Goal: Task Accomplishment & Management: Complete application form

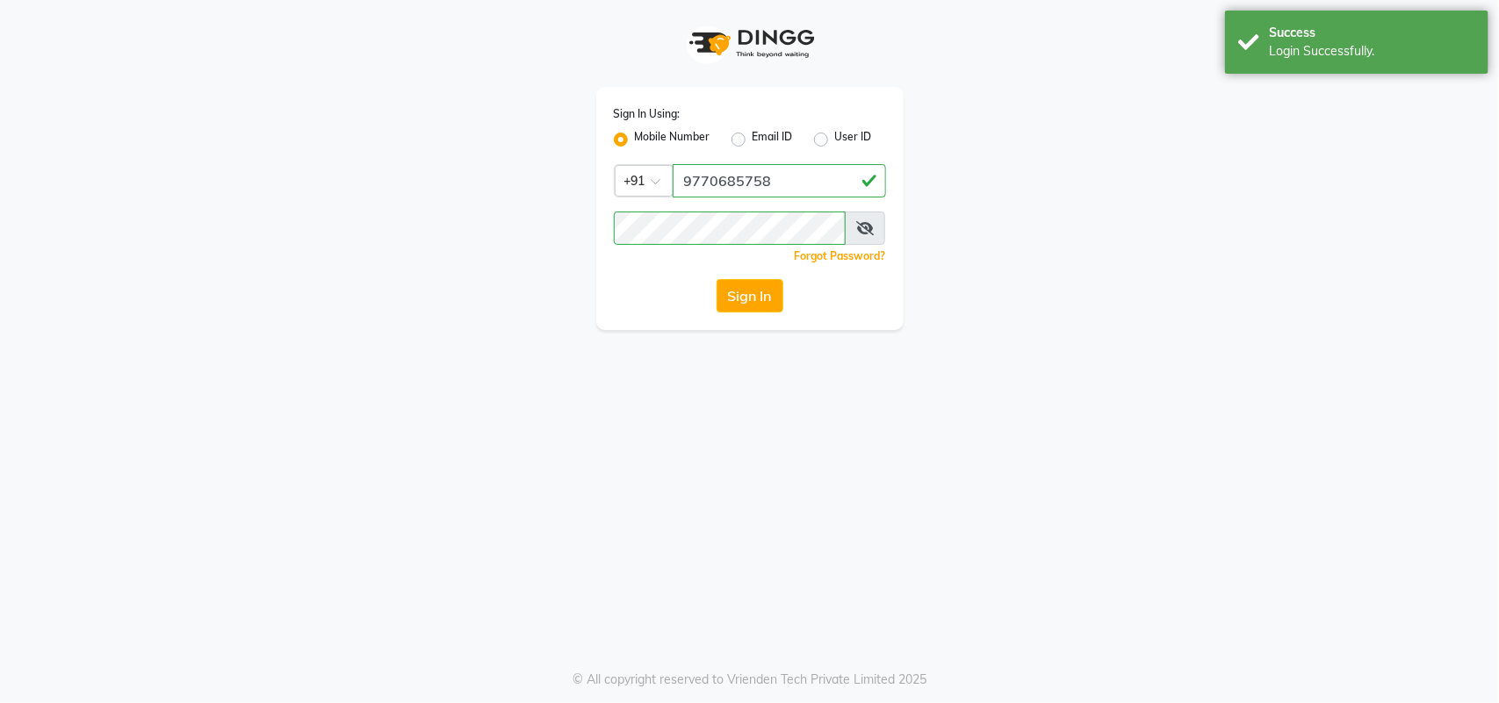
select select "service"
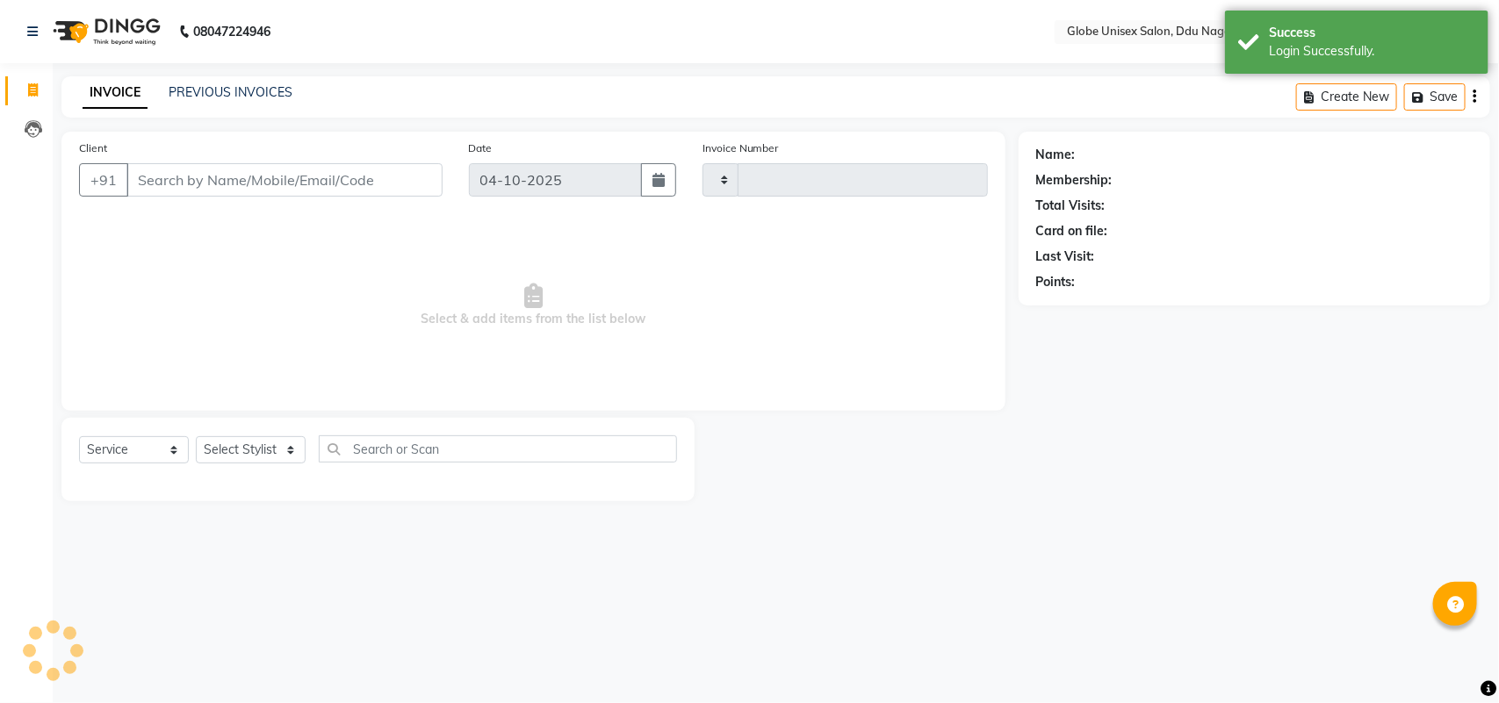
type input "4874"
select select "en"
select select "4184"
click at [264, 176] on input "Client" at bounding box center [284, 179] width 316 height 33
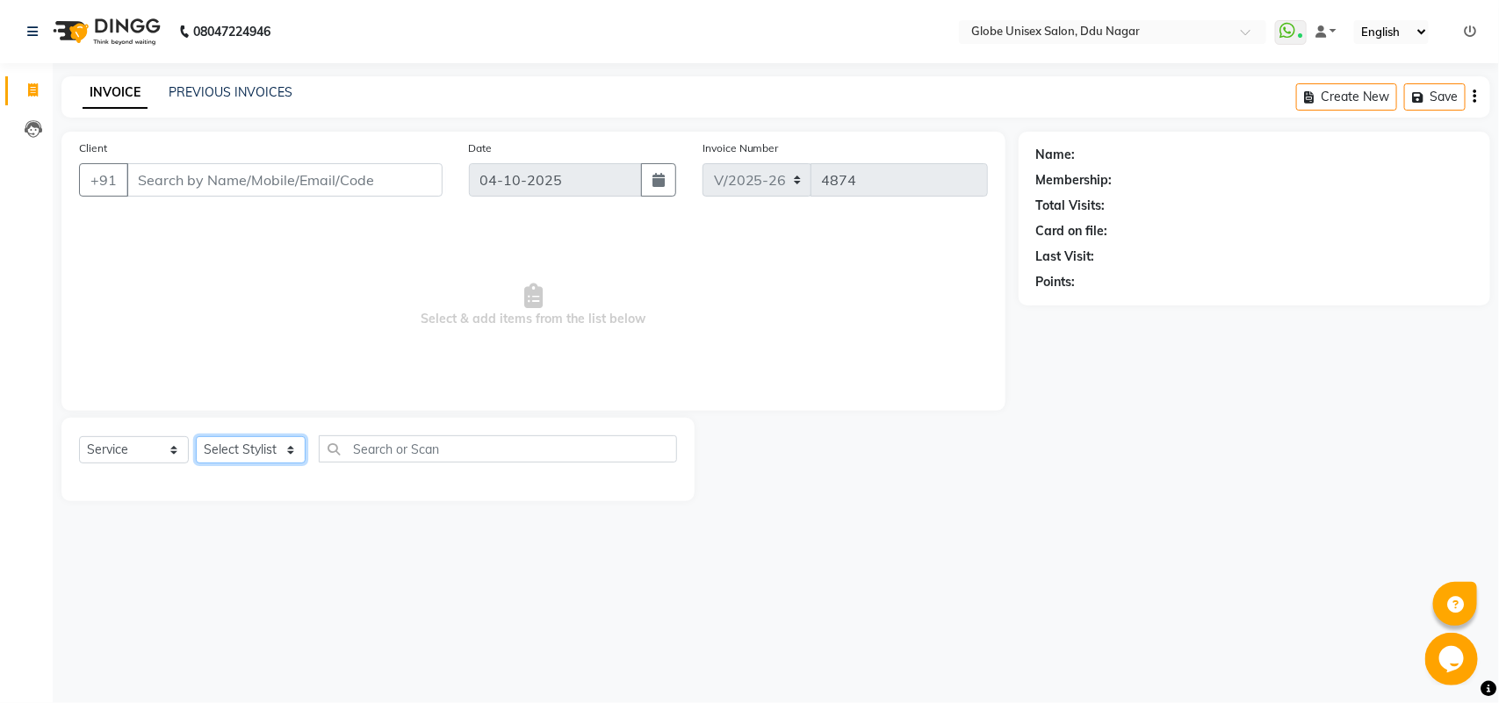
click at [242, 452] on select "Select Stylist ADITYA AJIT ANKIT [PERSON_NAME] [PERSON_NAME] [PERSON_NAME] [PER…" at bounding box center [251, 449] width 110 height 27
select select "62852"
click at [196, 436] on select "Select Stylist ADITYA AJIT ANKIT [PERSON_NAME] [PERSON_NAME] [PERSON_NAME] [PER…" at bounding box center [251, 449] width 110 height 27
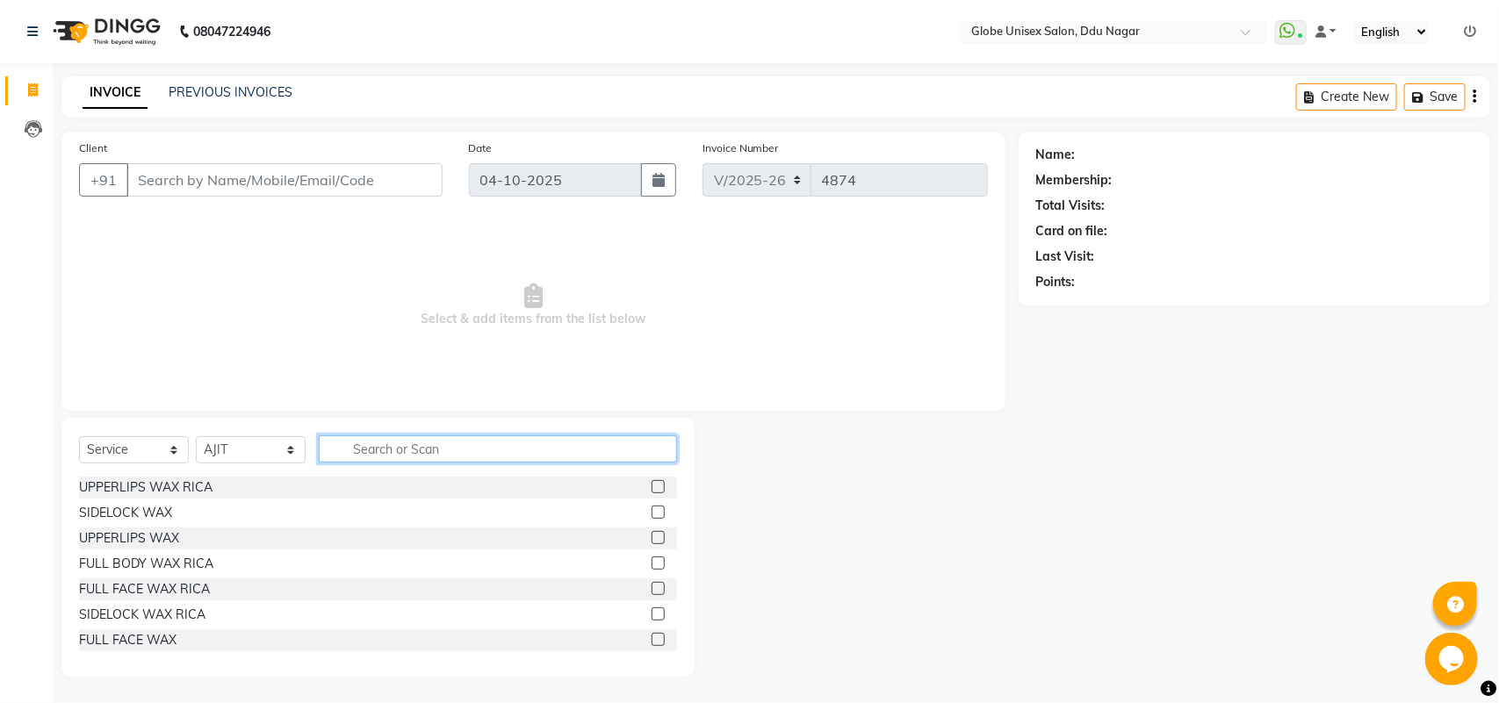
click at [369, 442] on input "text" at bounding box center [498, 449] width 358 height 27
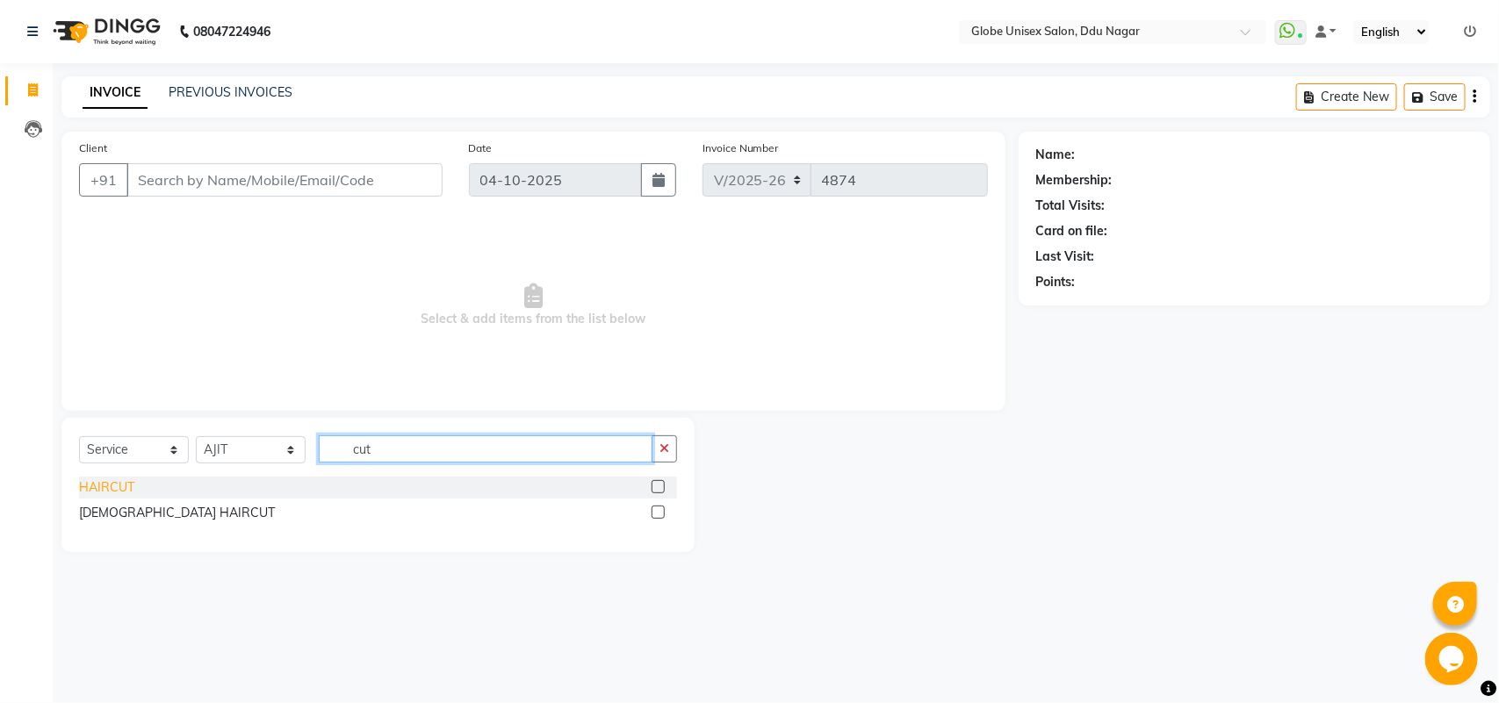
type input "cut"
click at [128, 487] on div "HAIRCUT" at bounding box center [106, 488] width 55 height 18
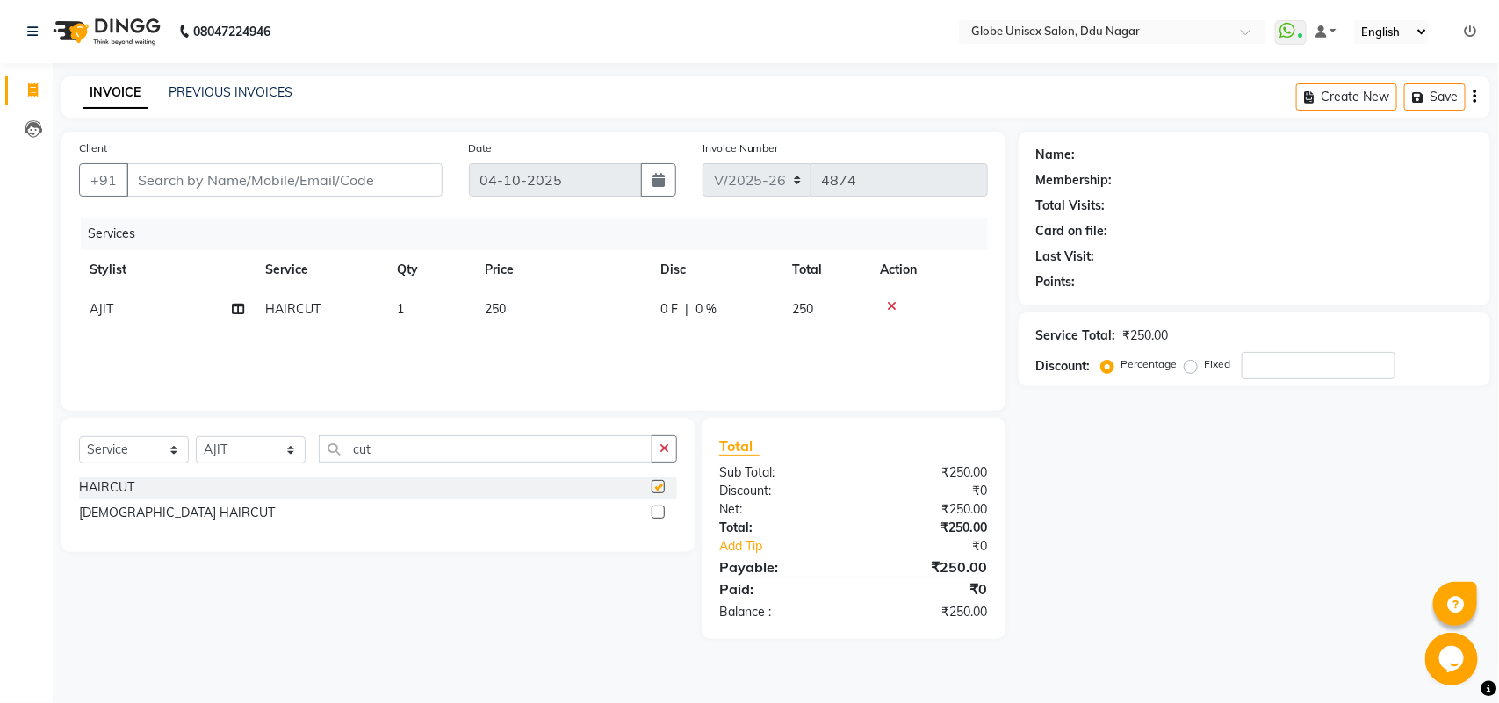
checkbox input "false"
click at [110, 515] on div "[DEMOGRAPHIC_DATA] HAIRCUT" at bounding box center [177, 513] width 196 height 18
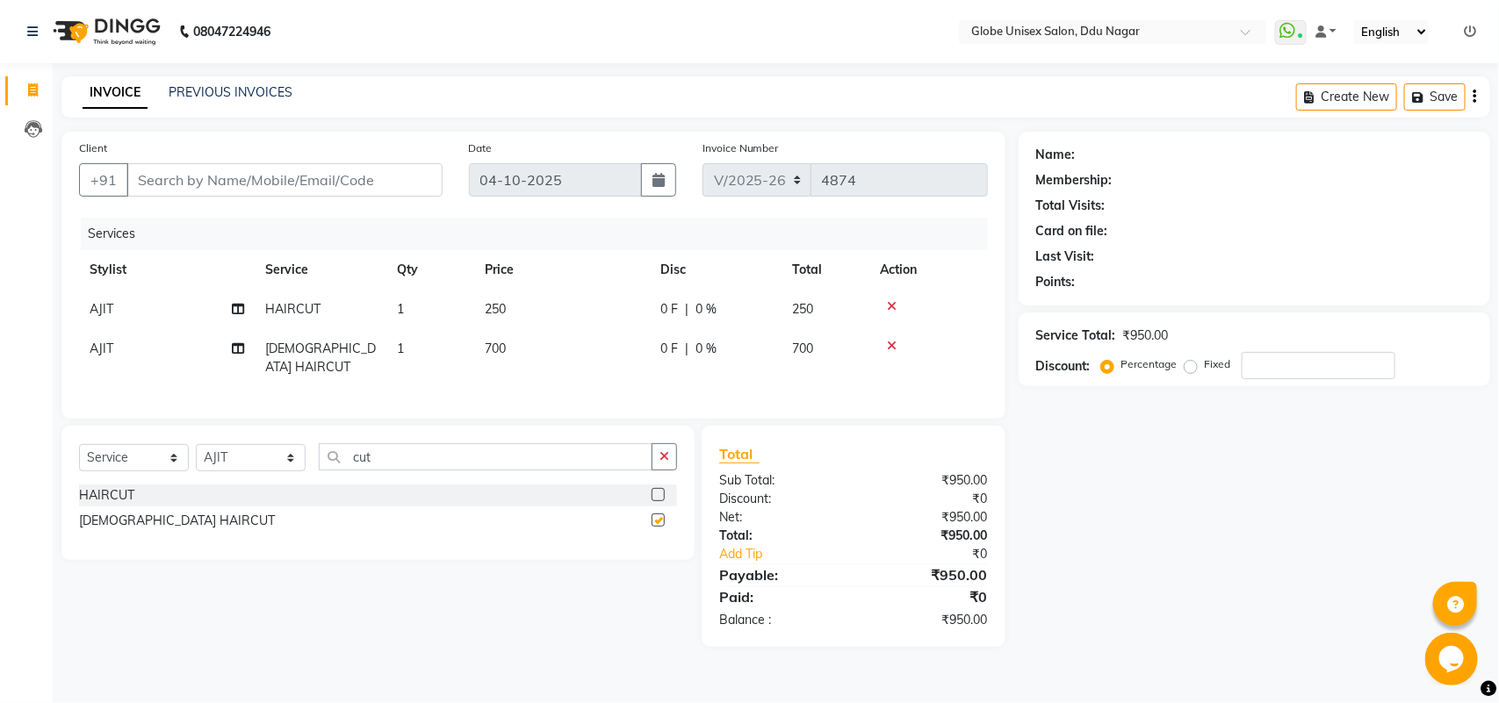
checkbox input "false"
click at [892, 300] on icon at bounding box center [892, 306] width 10 height 12
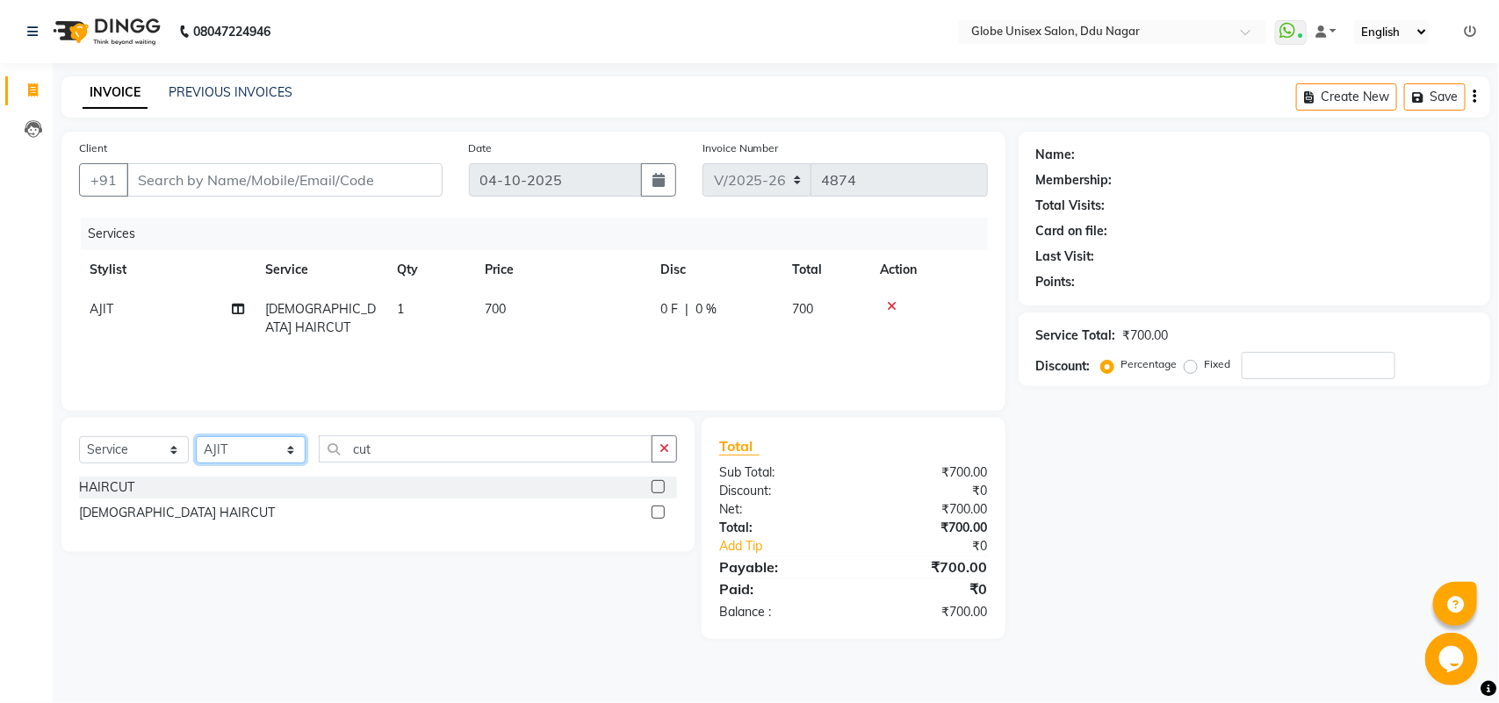
click at [246, 455] on select "Select Stylist ADITYA AJIT ANKIT [PERSON_NAME] [PERSON_NAME] [PERSON_NAME] [PER…" at bounding box center [251, 449] width 110 height 27
select select "39160"
click at [196, 436] on select "Select Stylist ADITYA AJIT ANKIT [PERSON_NAME] [PERSON_NAME] [PERSON_NAME] [PER…" at bounding box center [251, 449] width 110 height 27
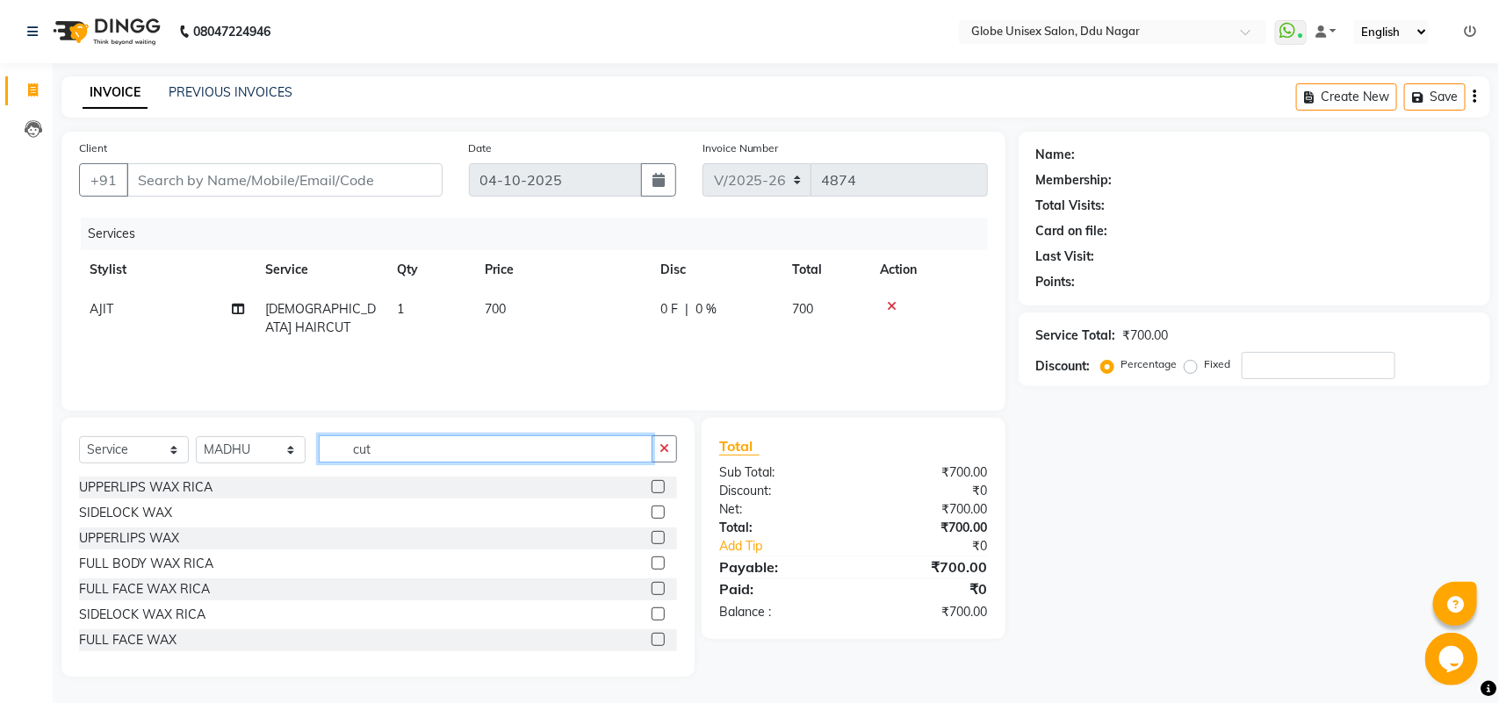
click at [421, 448] on input "cut" at bounding box center [486, 449] width 334 height 27
type input "c"
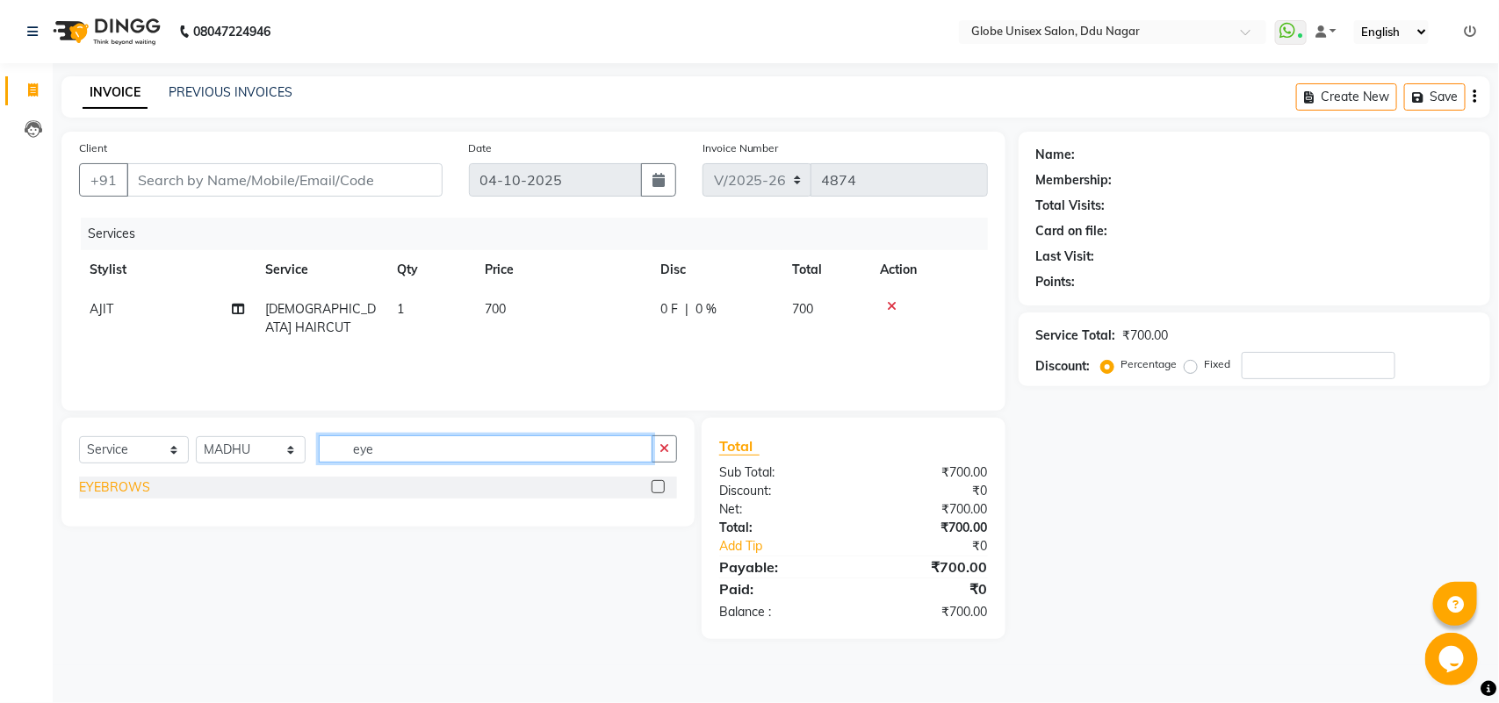
type input "eye"
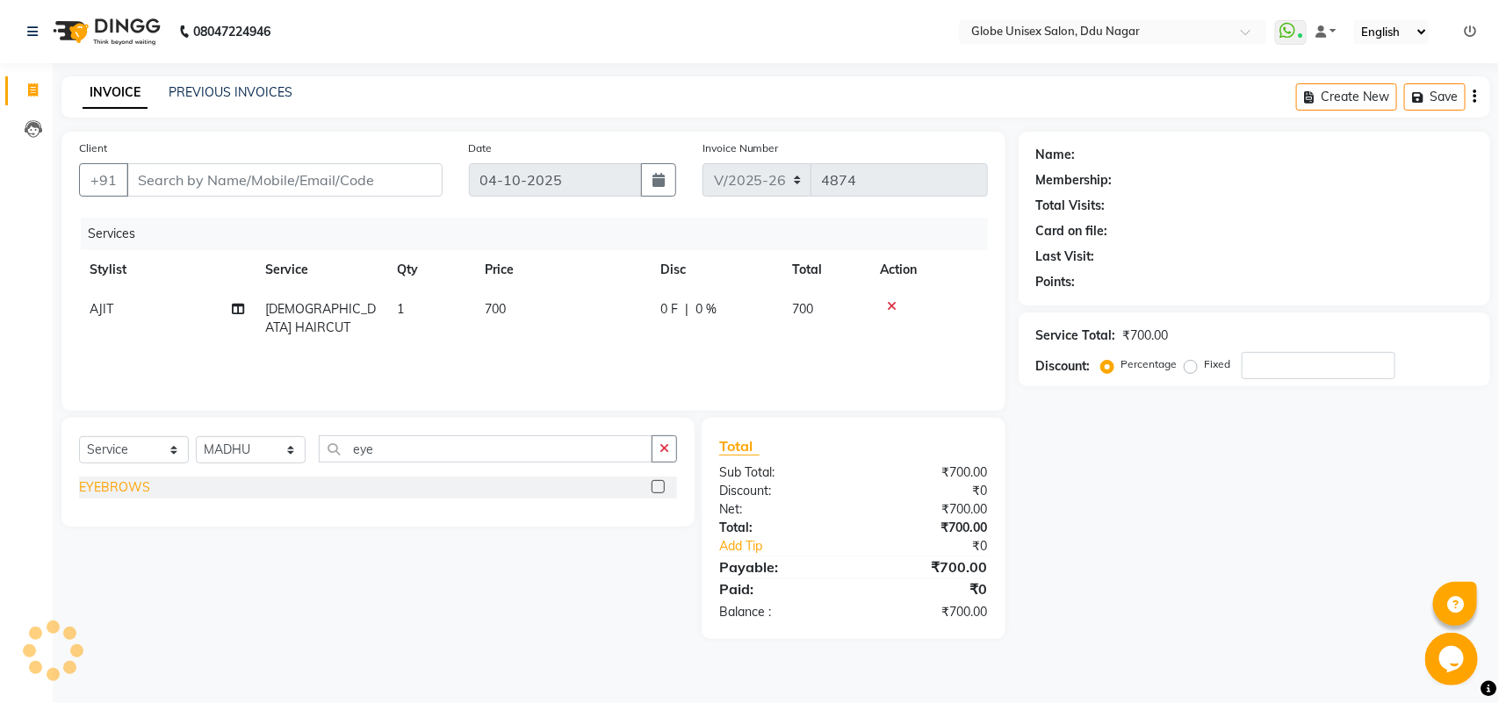
click at [114, 479] on div "EYEBROWS" at bounding box center [114, 488] width 71 height 18
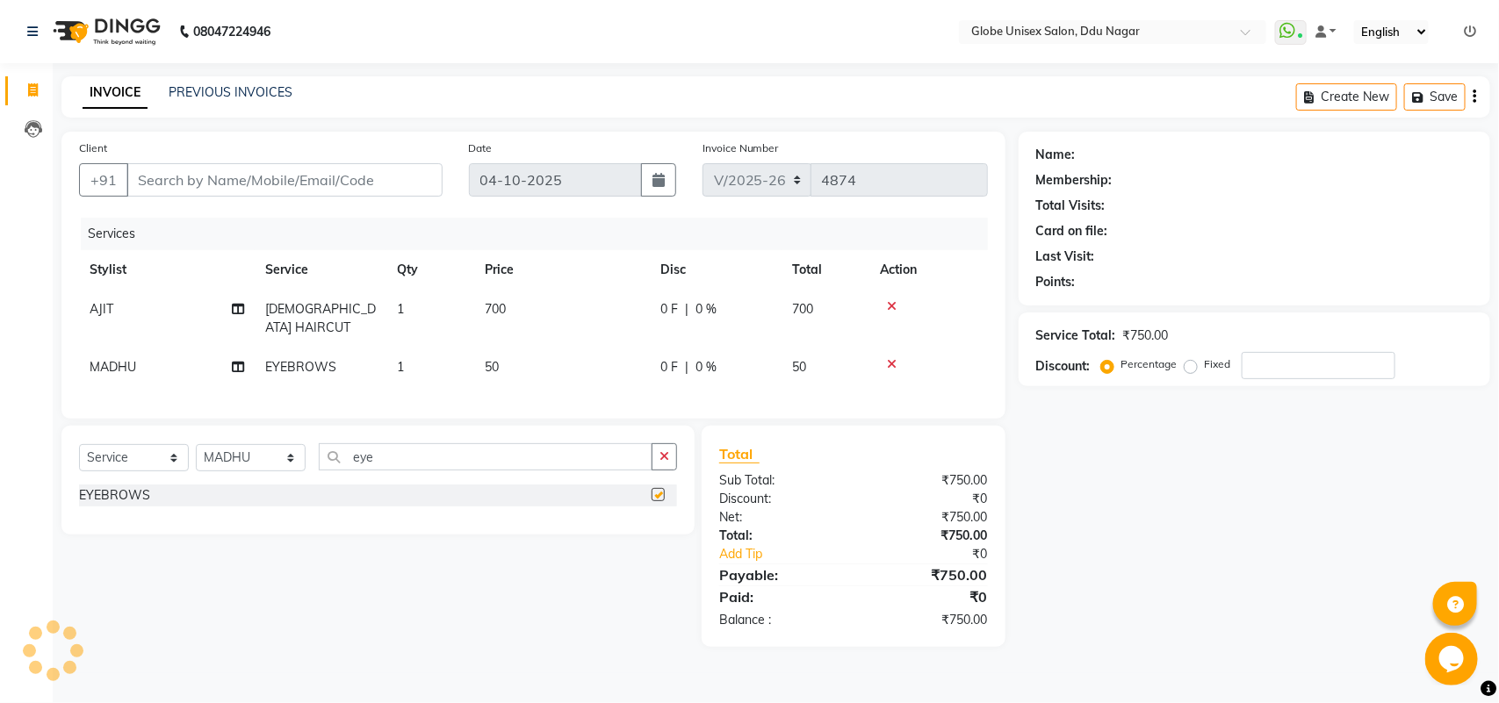
checkbox input "false"
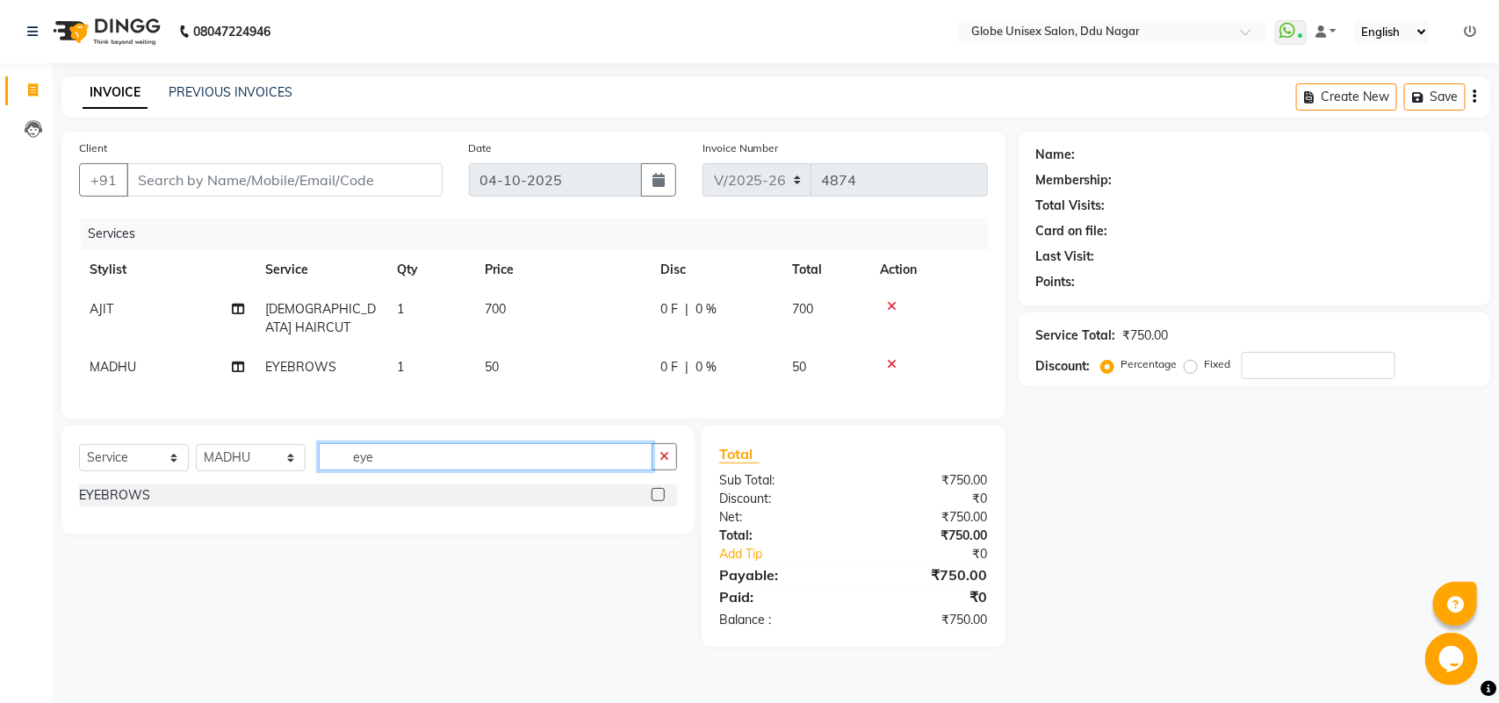
click at [408, 457] on input "eye" at bounding box center [486, 456] width 334 height 27
type input "e"
type input "upp"
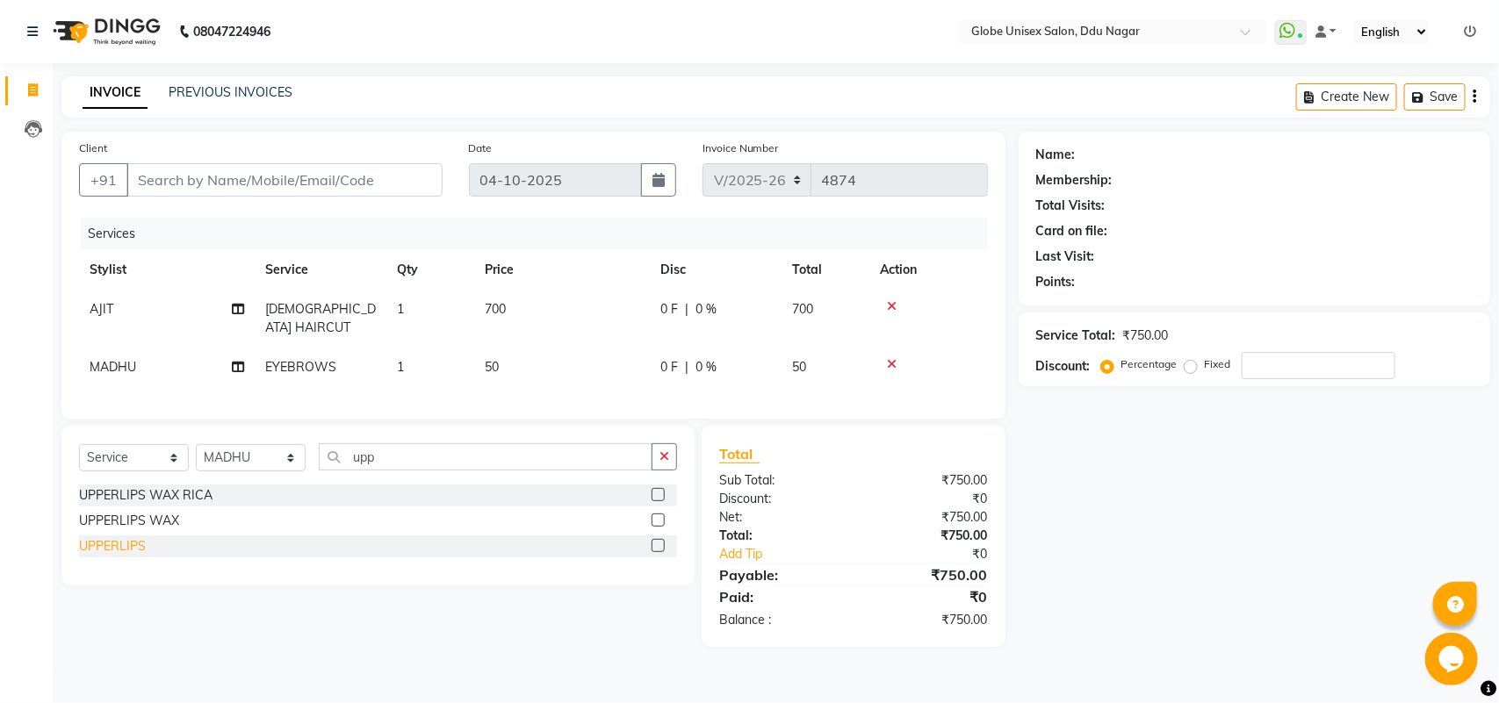
click at [137, 537] on div "UPPERLIPS" at bounding box center [112, 546] width 67 height 18
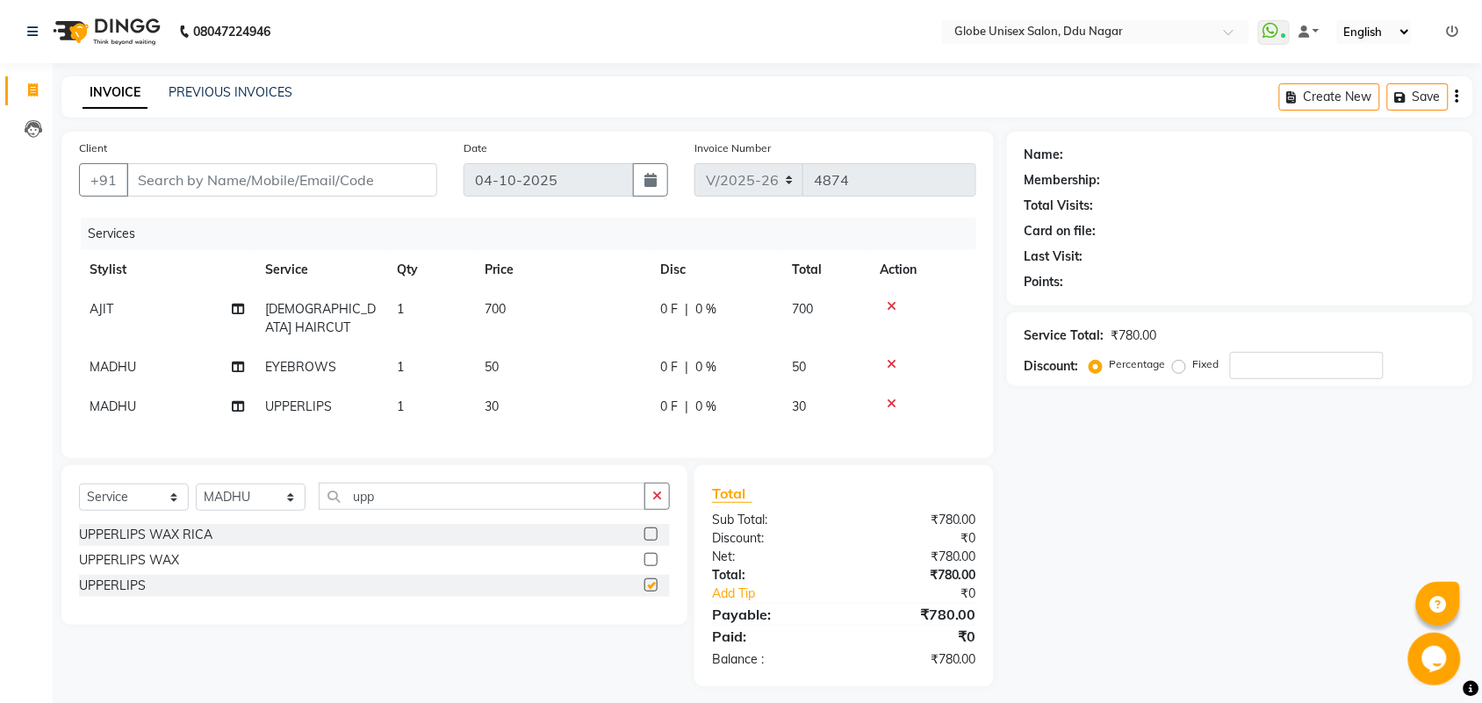
checkbox input "false"
click at [310, 178] on input "Client" at bounding box center [281, 179] width 311 height 33
type input "9"
type input "0"
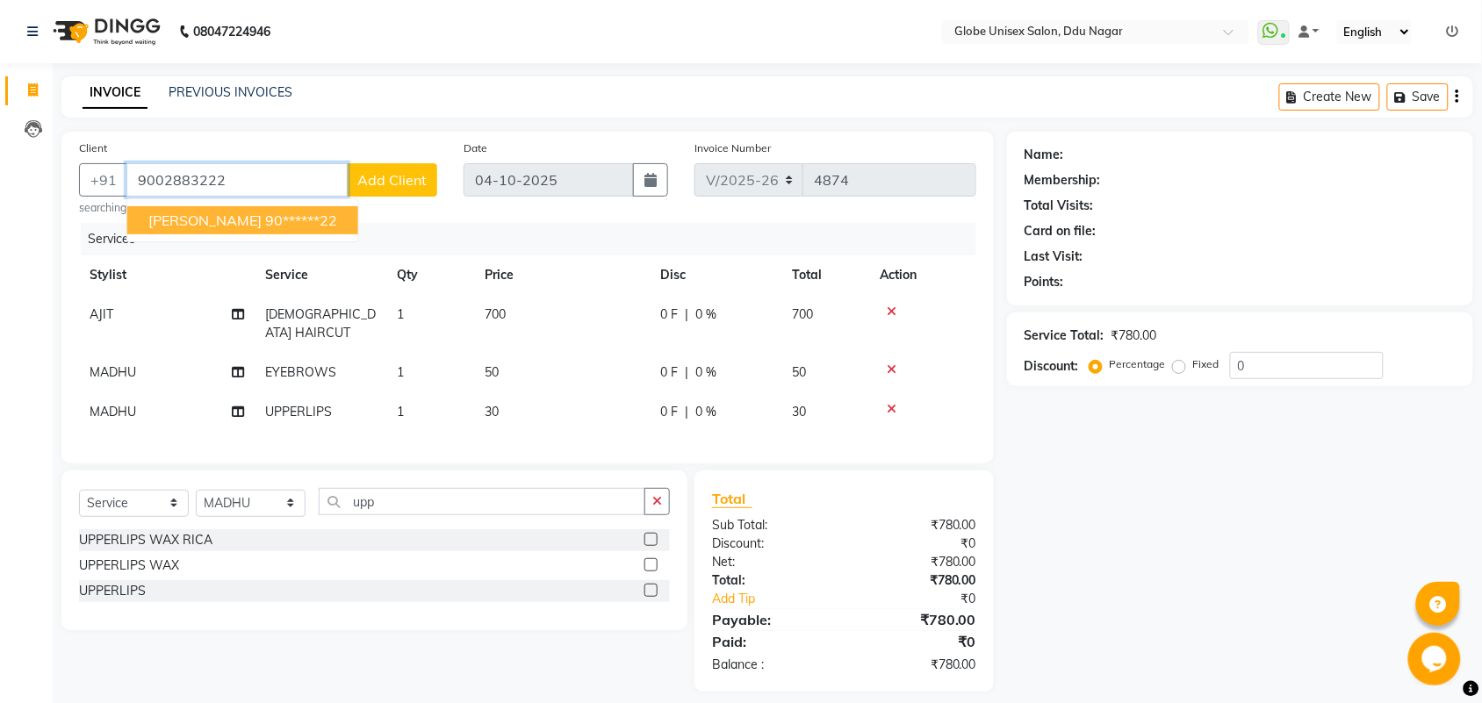
type input "9002883222"
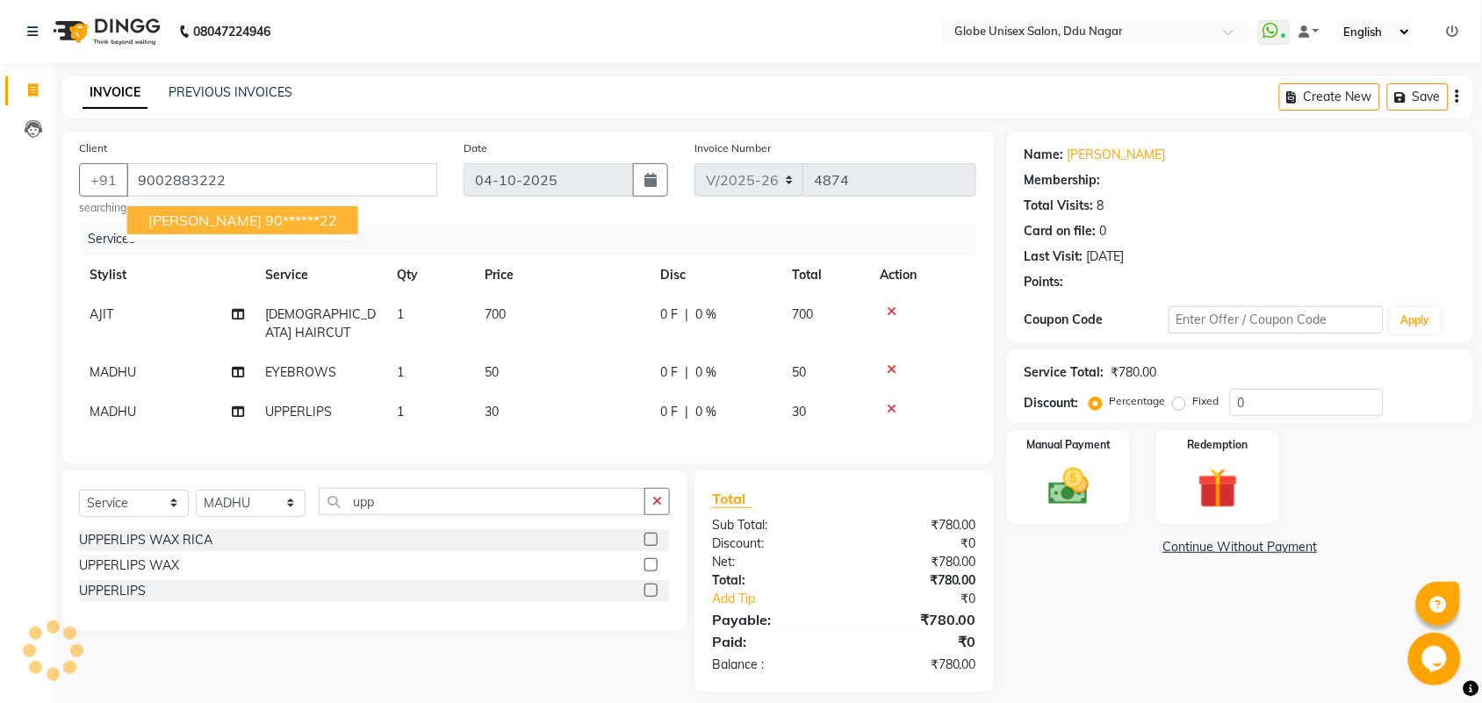
select select "1: Object"
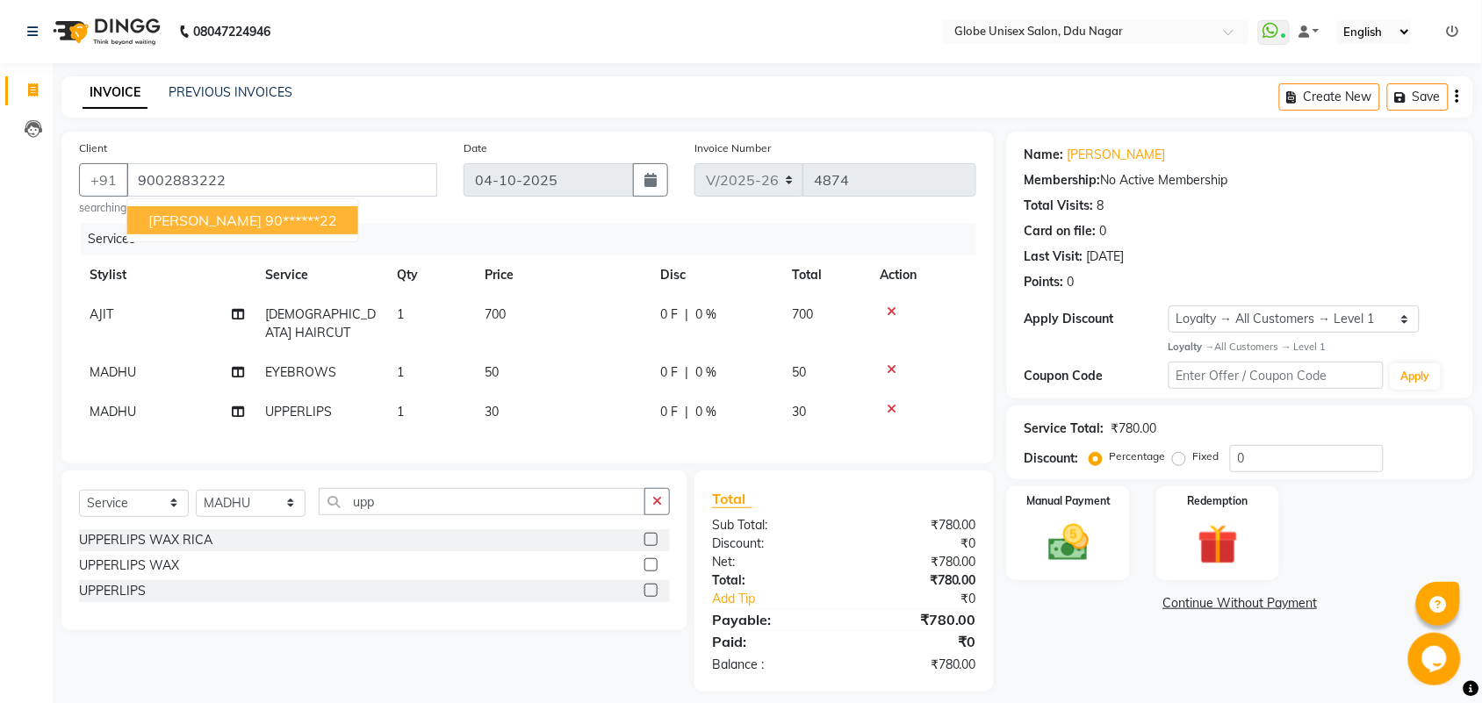
click at [265, 218] on ngb-highlight "90******22" at bounding box center [301, 221] width 72 height 18
type input "90******22"
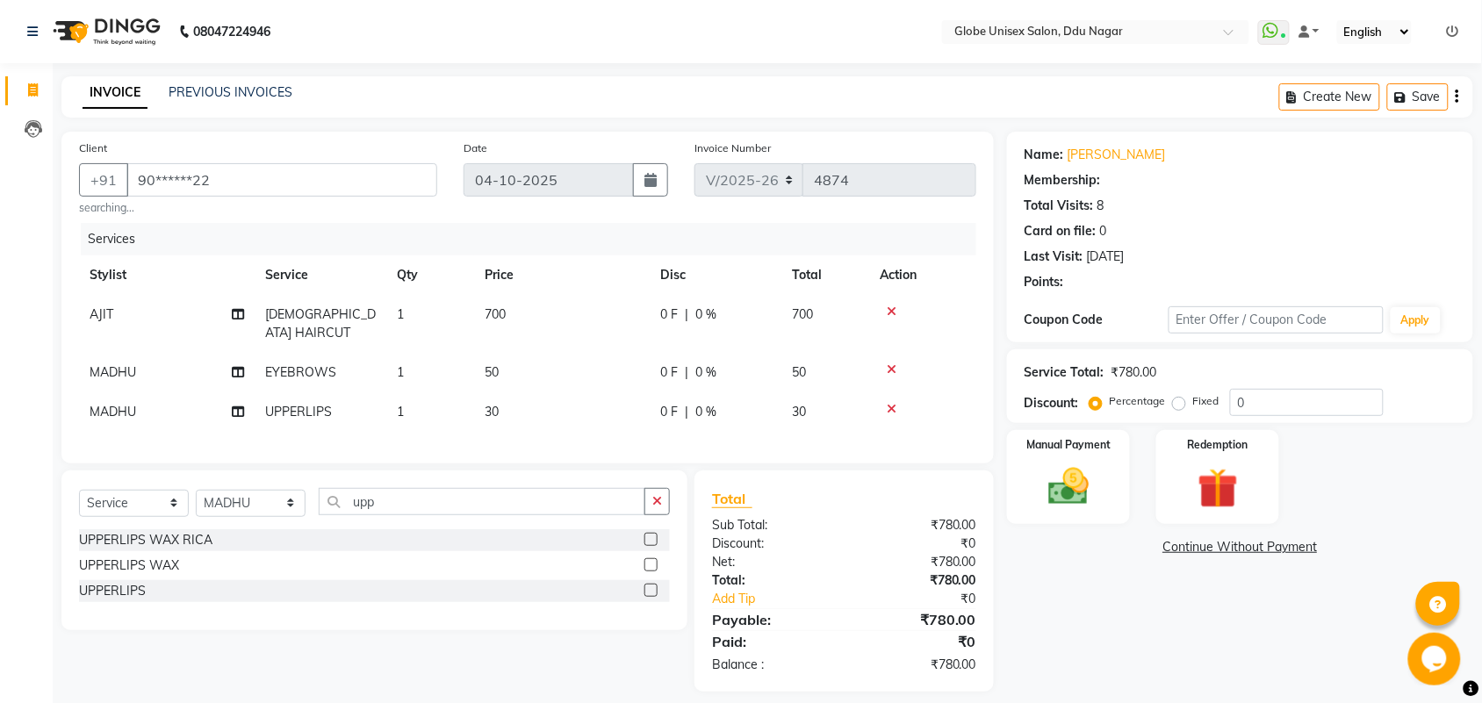
select select "1: Object"
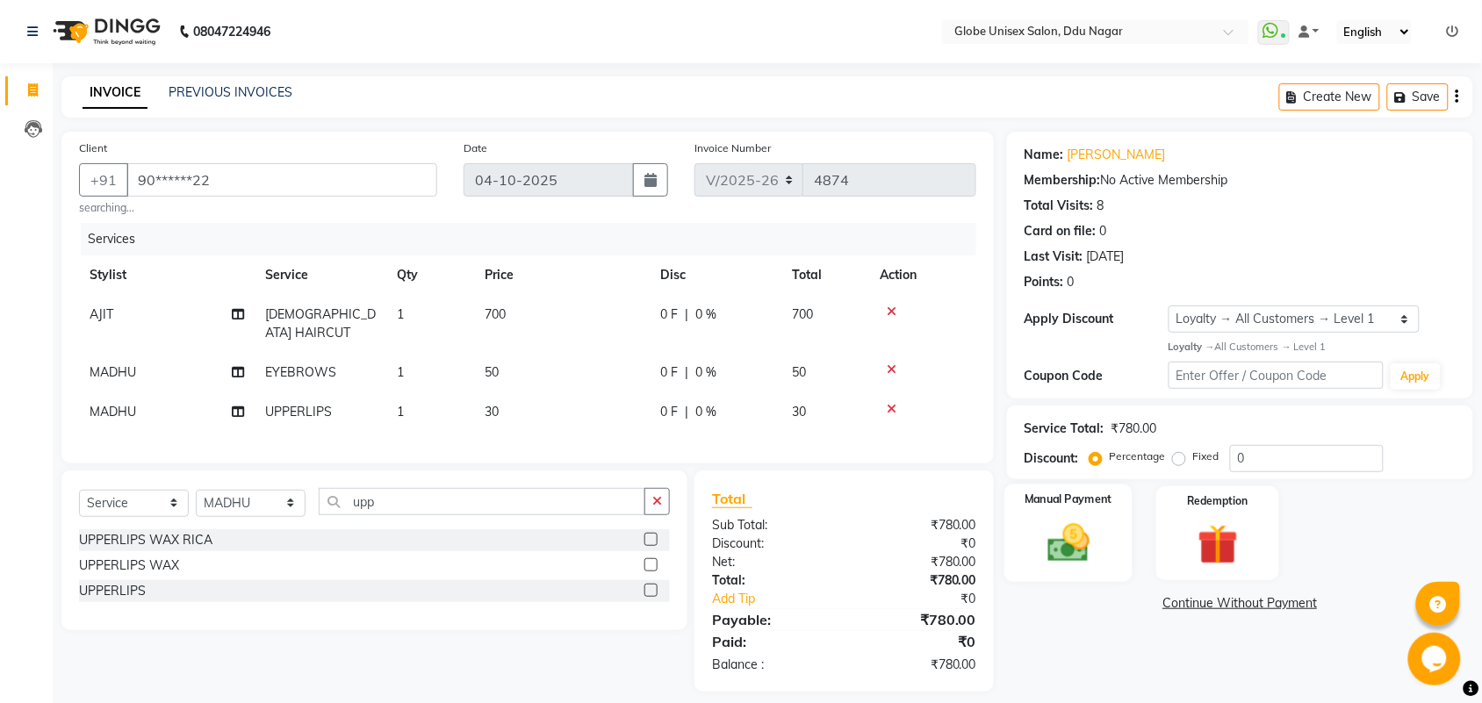
click at [1069, 538] on img at bounding box center [1068, 543] width 68 height 48
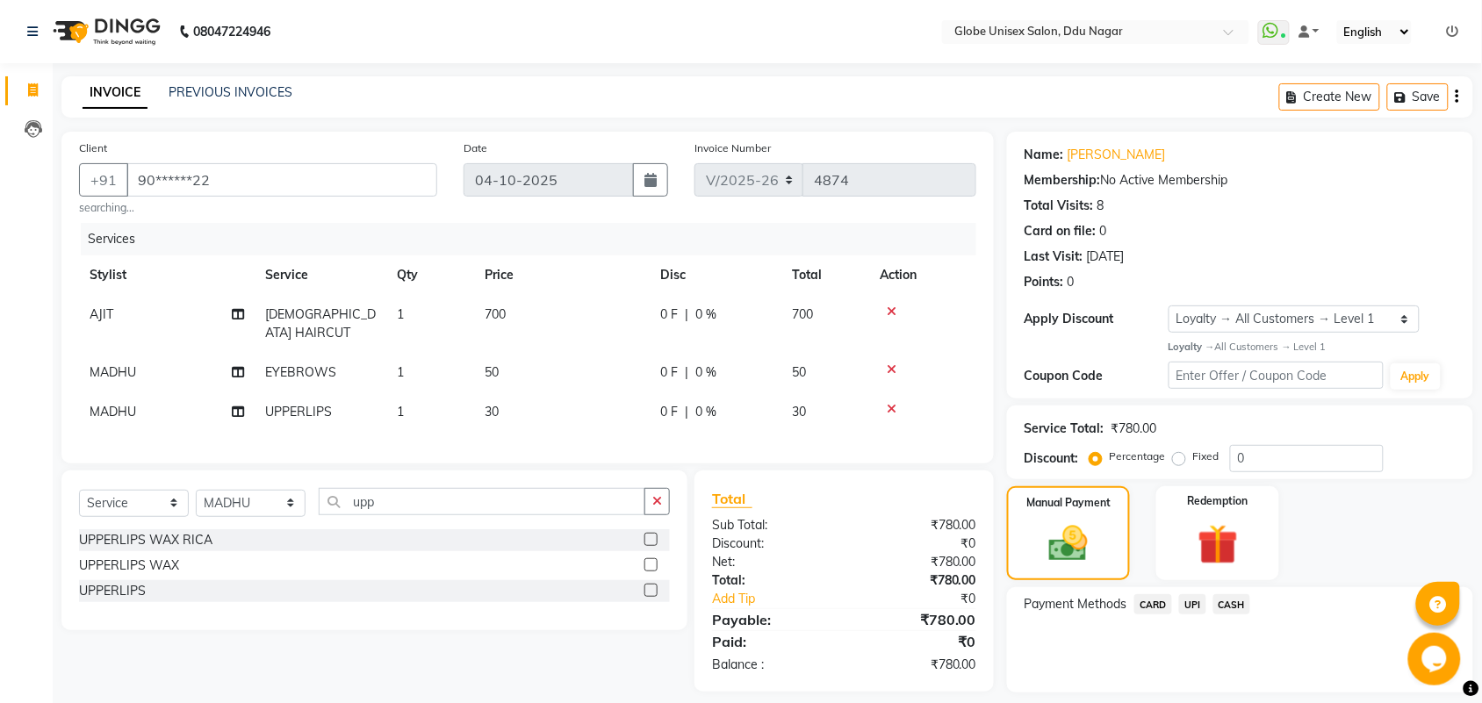
click at [1196, 611] on span "UPI" at bounding box center [1192, 604] width 27 height 20
click at [1345, 695] on button "Add Payment" at bounding box center [1316, 697] width 278 height 27
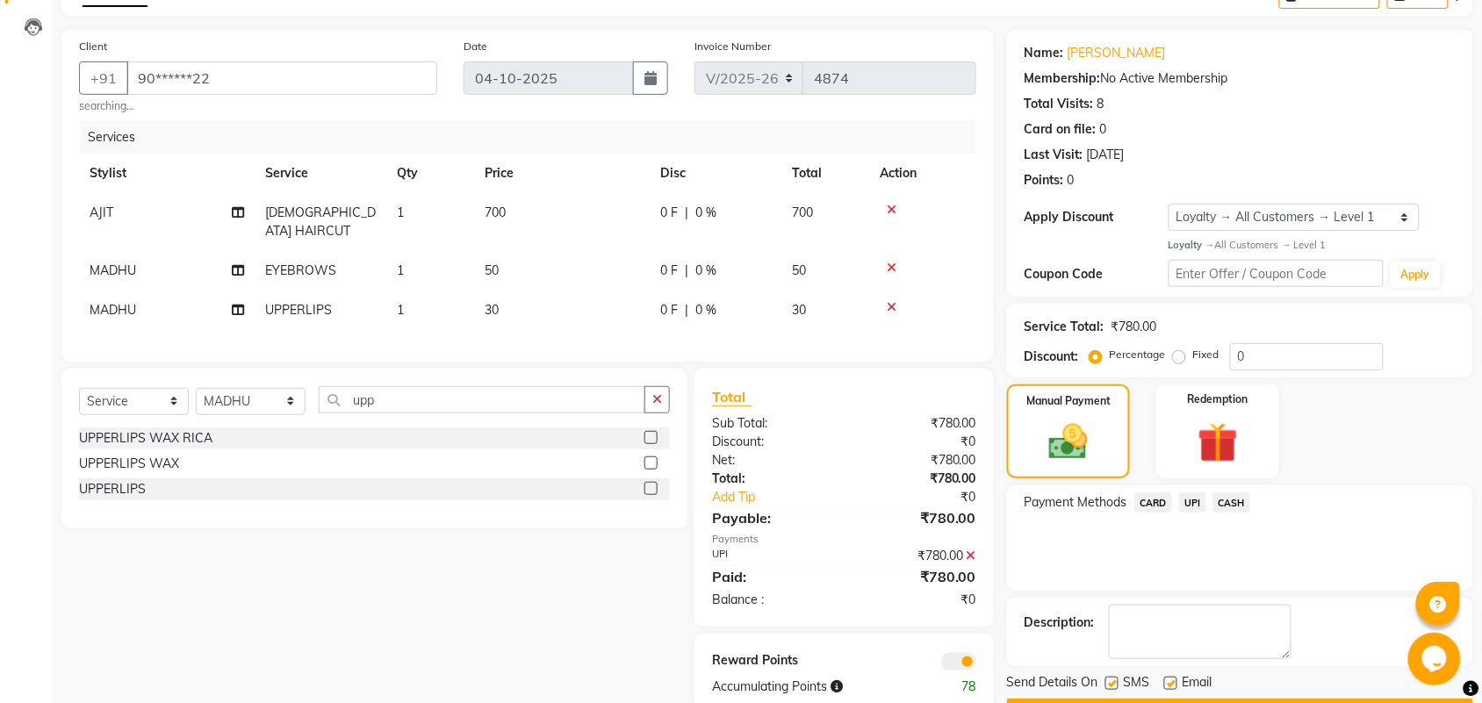
scroll to position [110, 0]
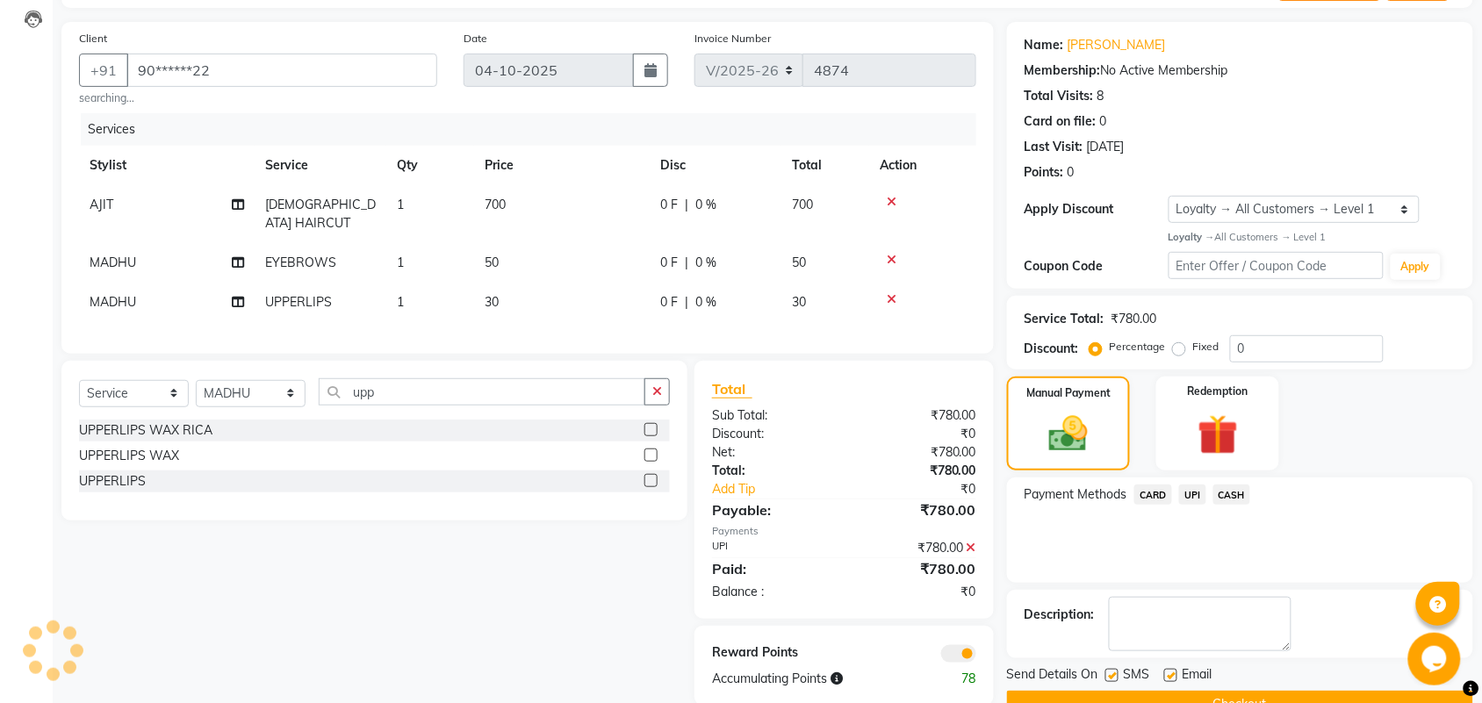
click at [1346, 689] on div "Send Details On SMS Email Checkout" at bounding box center [1240, 692] width 466 height 53
click at [1346, 691] on button "Checkout" at bounding box center [1240, 704] width 466 height 27
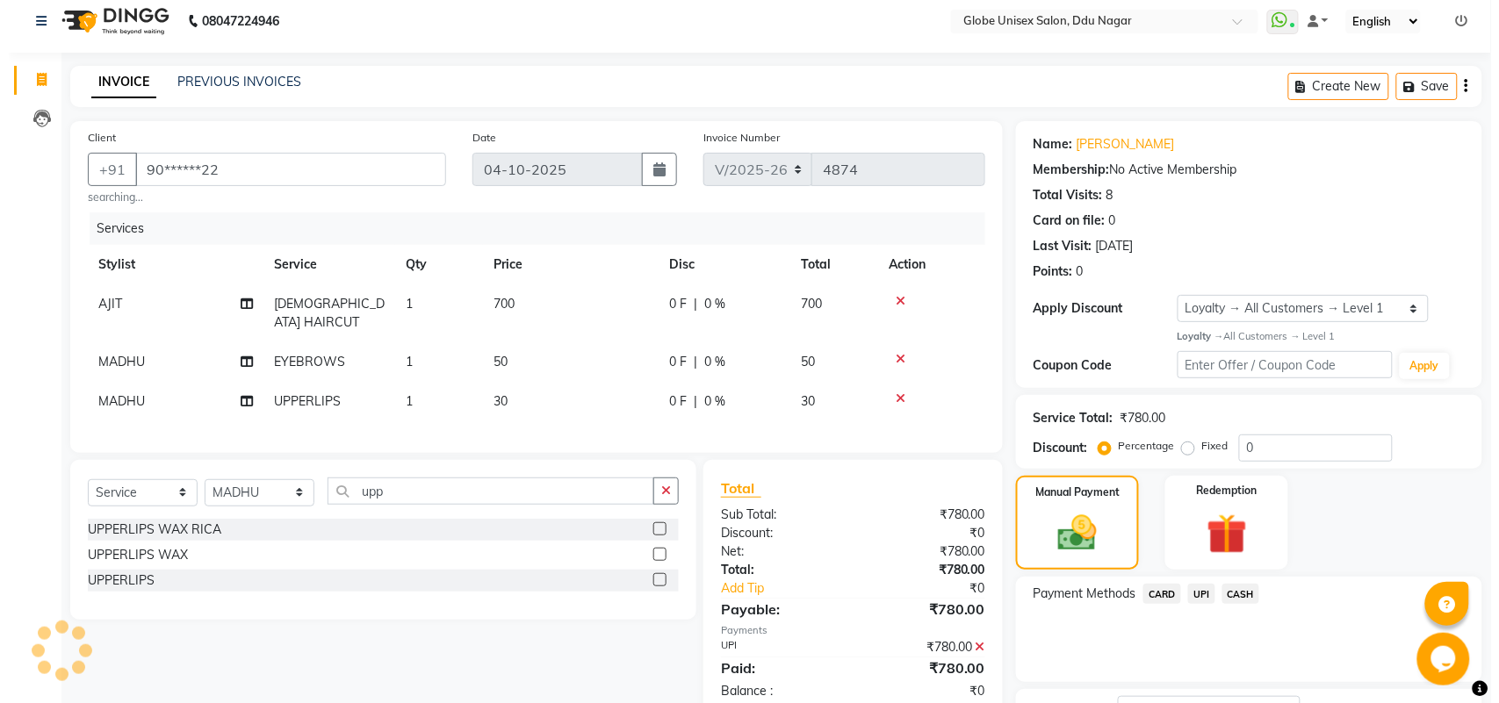
scroll to position [0, 0]
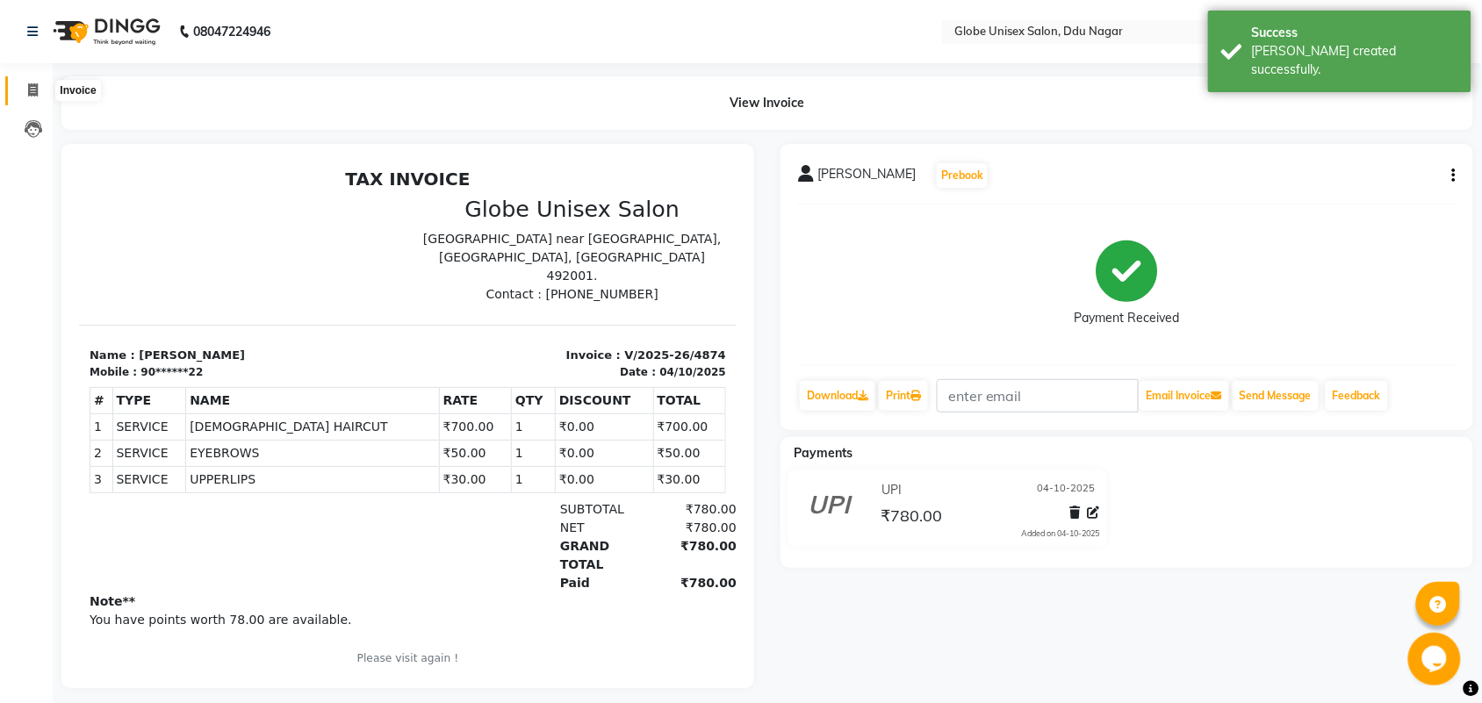
click at [45, 90] on span at bounding box center [33, 91] width 31 height 20
select select "4184"
select select "service"
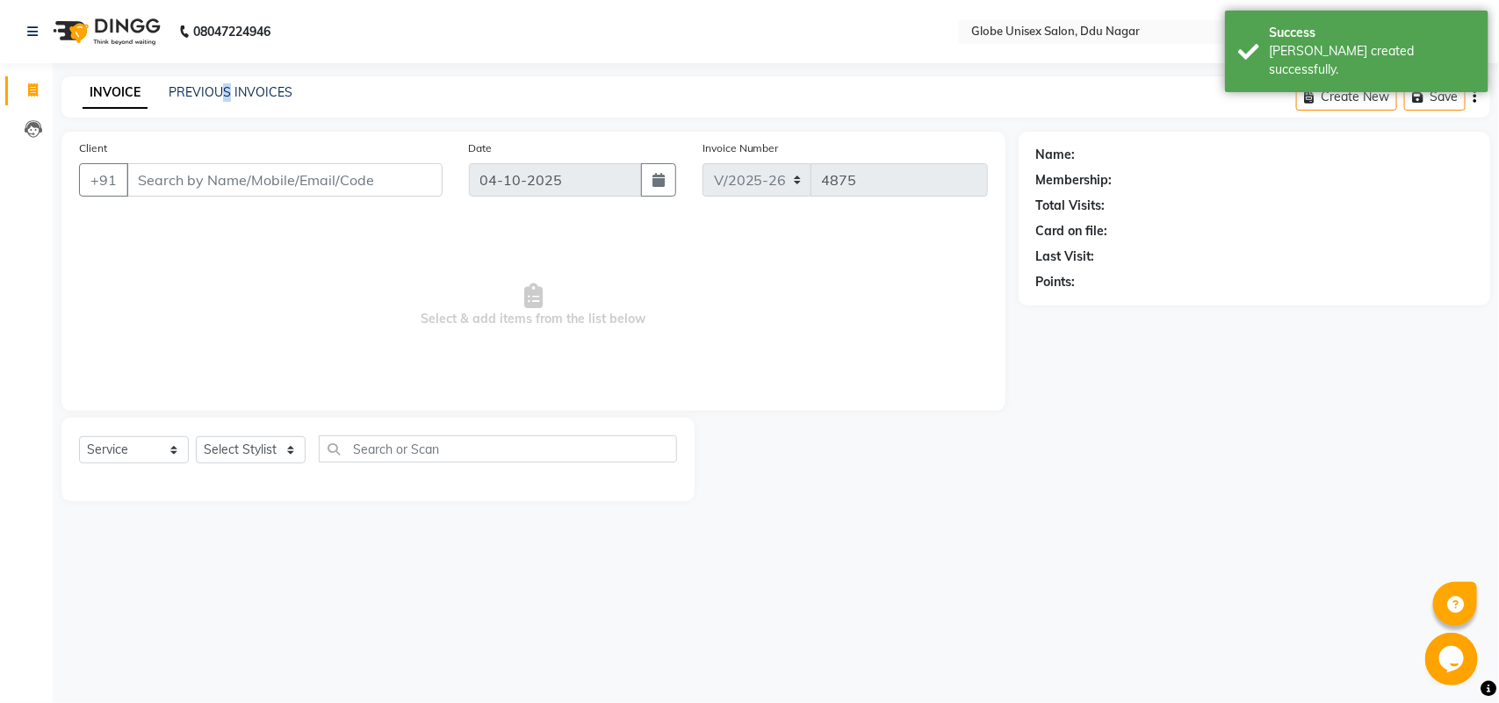
click at [228, 106] on div "INVOICE PREVIOUS INVOICES Create New Save" at bounding box center [775, 96] width 1429 height 41
click at [240, 90] on link "PREVIOUS INVOICES" at bounding box center [231, 92] width 124 height 16
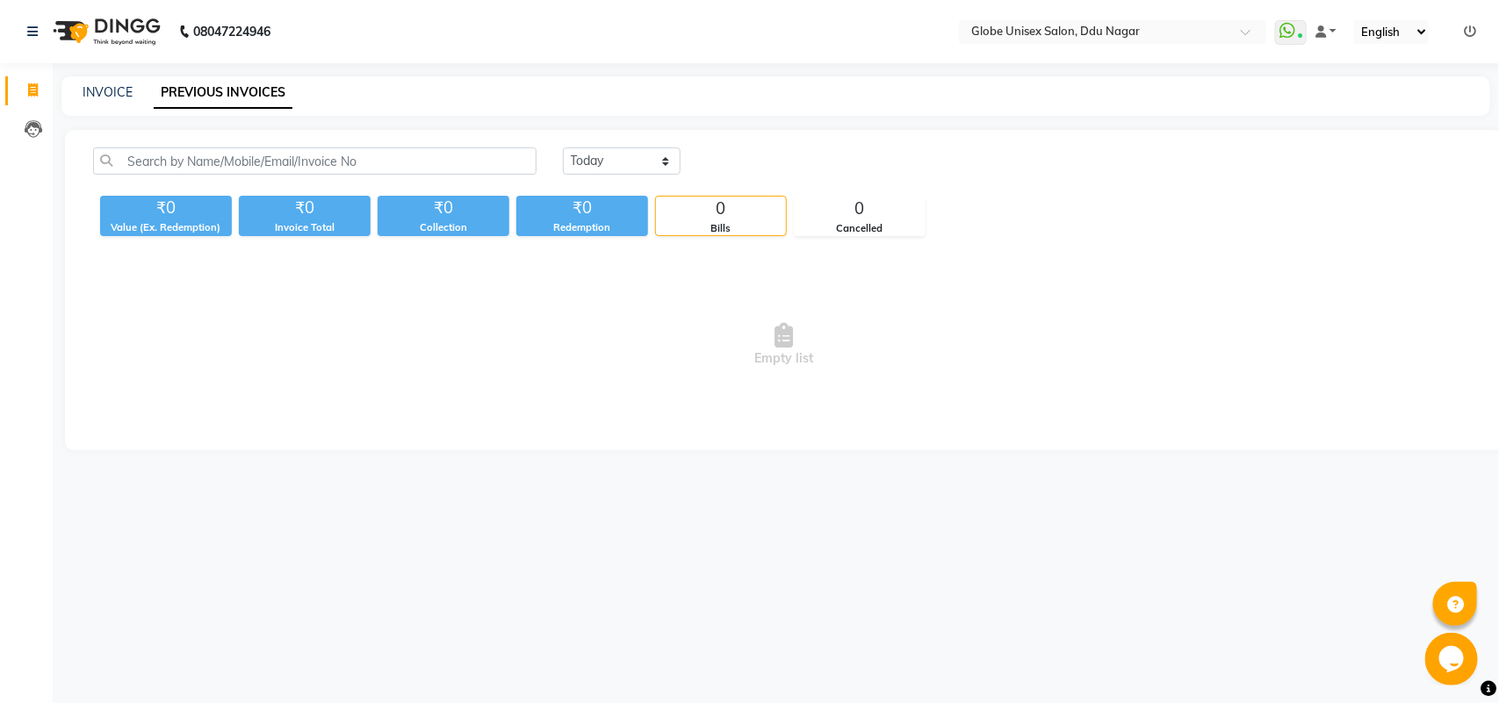
click at [240, 90] on link "PREVIOUS INVOICES" at bounding box center [223, 93] width 139 height 32
click at [126, 95] on link "INVOICE" at bounding box center [108, 92] width 50 height 16
select select "service"
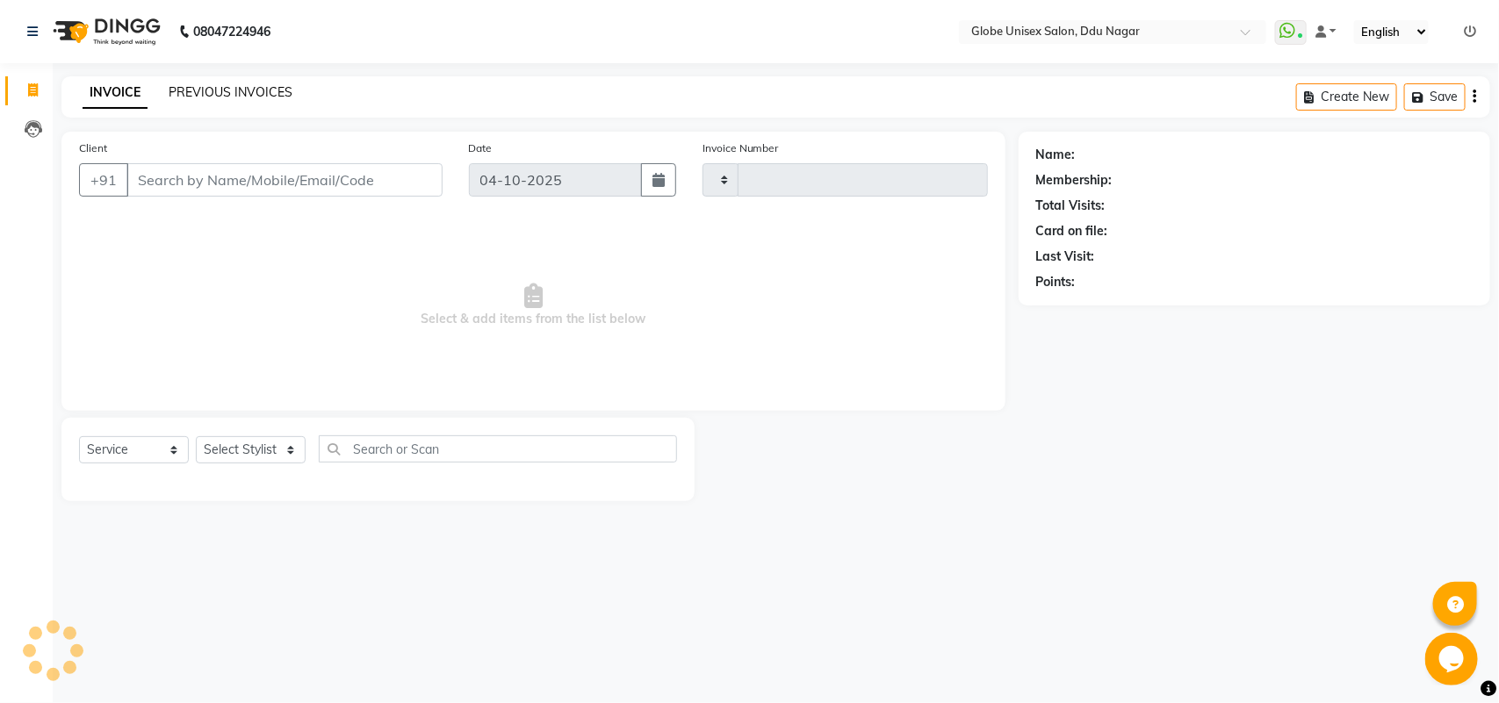
type input "4875"
select select "4184"
click at [246, 454] on select "Select Stylist ADITYA AJIT ANKIT [PERSON_NAME] [PERSON_NAME] [PERSON_NAME] [PER…" at bounding box center [251, 449] width 110 height 27
select select "25130"
click at [196, 436] on select "Select Stylist ADITYA AJIT ANKIT [PERSON_NAME] [PERSON_NAME] [PERSON_NAME] [PER…" at bounding box center [251, 449] width 110 height 27
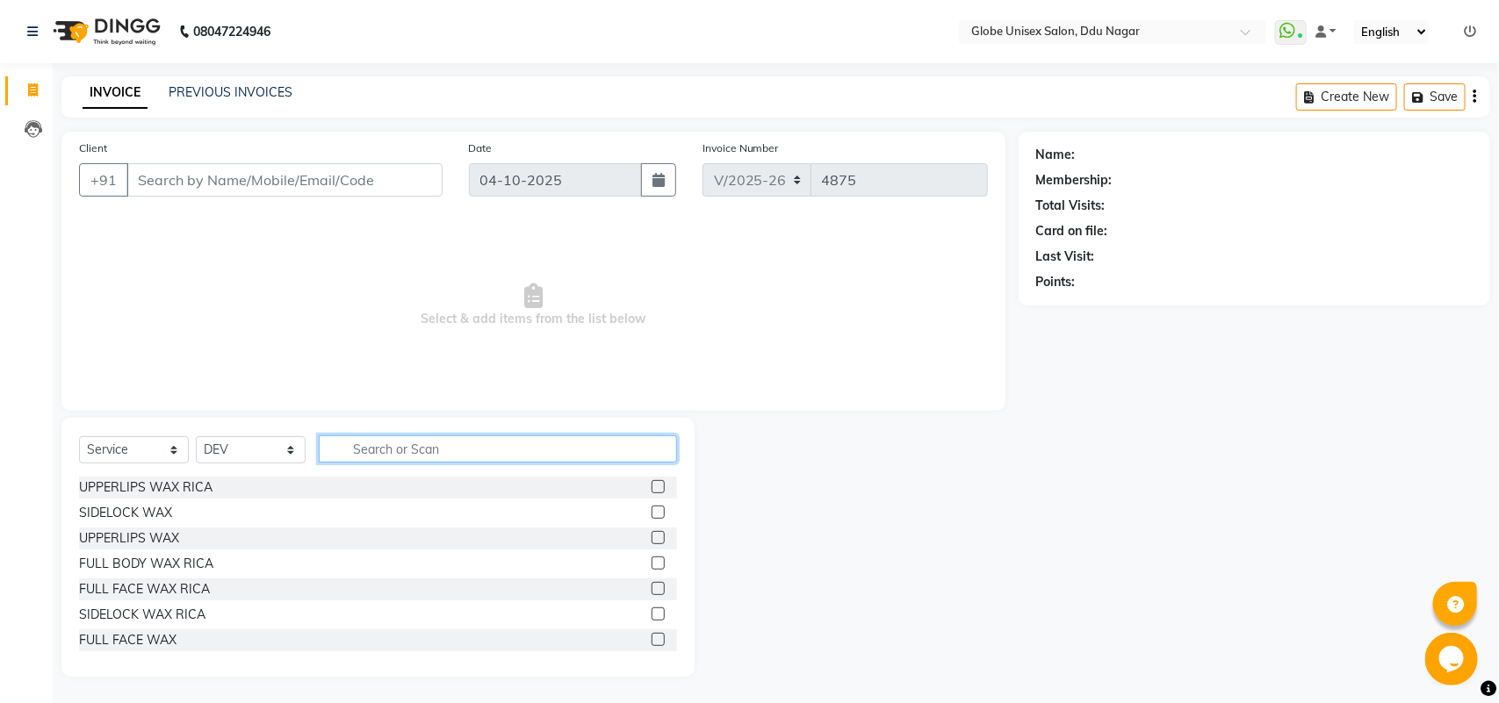
click at [427, 457] on input "text" at bounding box center [498, 449] width 358 height 27
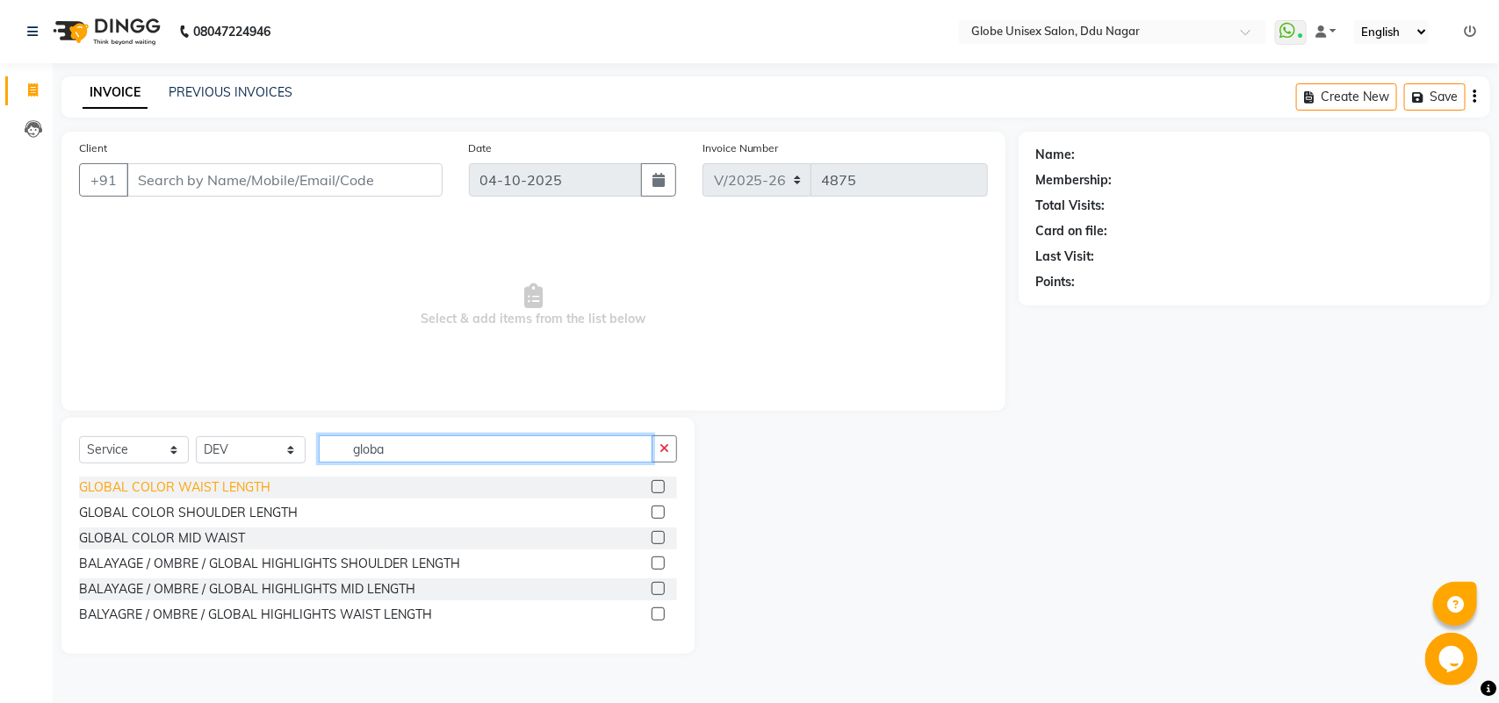
type input "globa"
click at [158, 493] on div "GLOBAL COLOR WAIST LENGTH" at bounding box center [174, 488] width 191 height 18
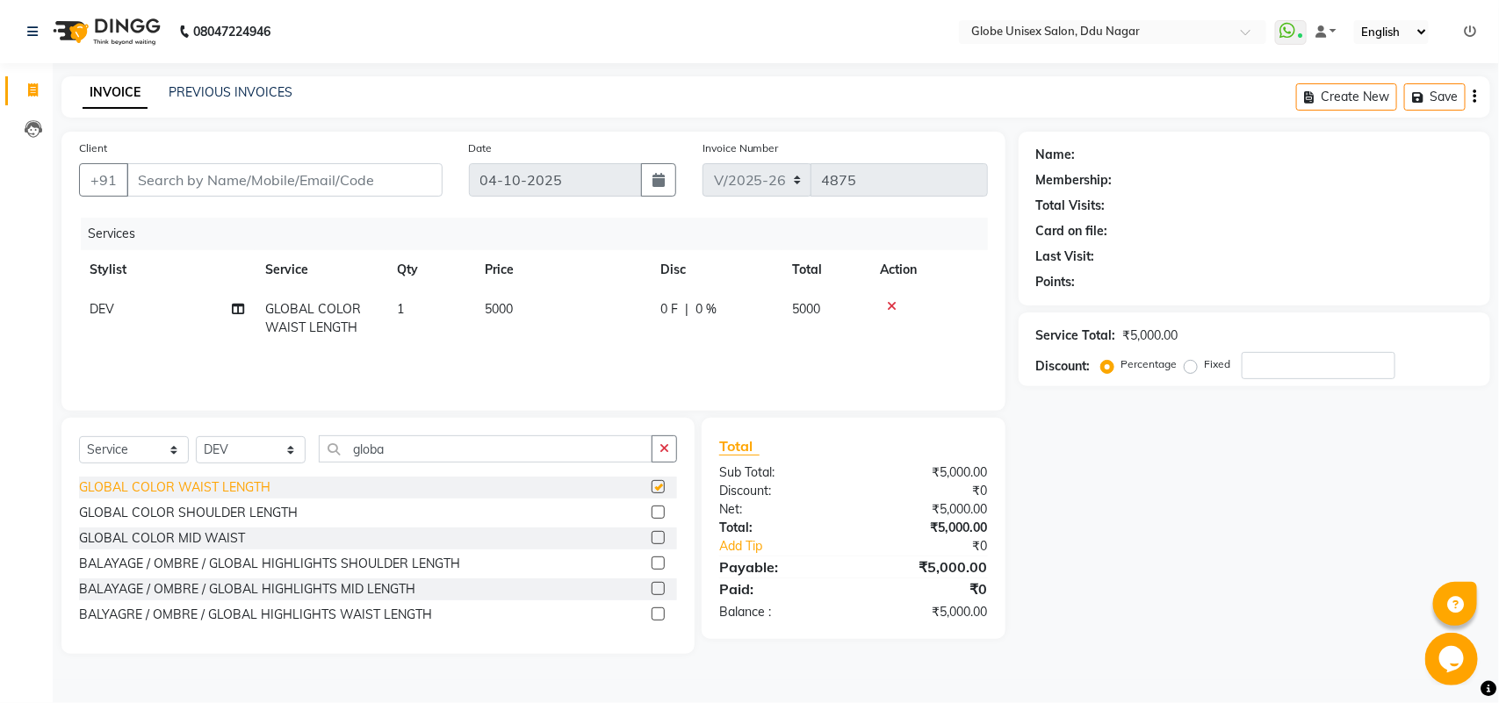
checkbox input "false"
click at [483, 286] on th "Price" at bounding box center [562, 270] width 176 height 40
click at [568, 309] on td "5000" at bounding box center [562, 319] width 176 height 58
select select "25130"
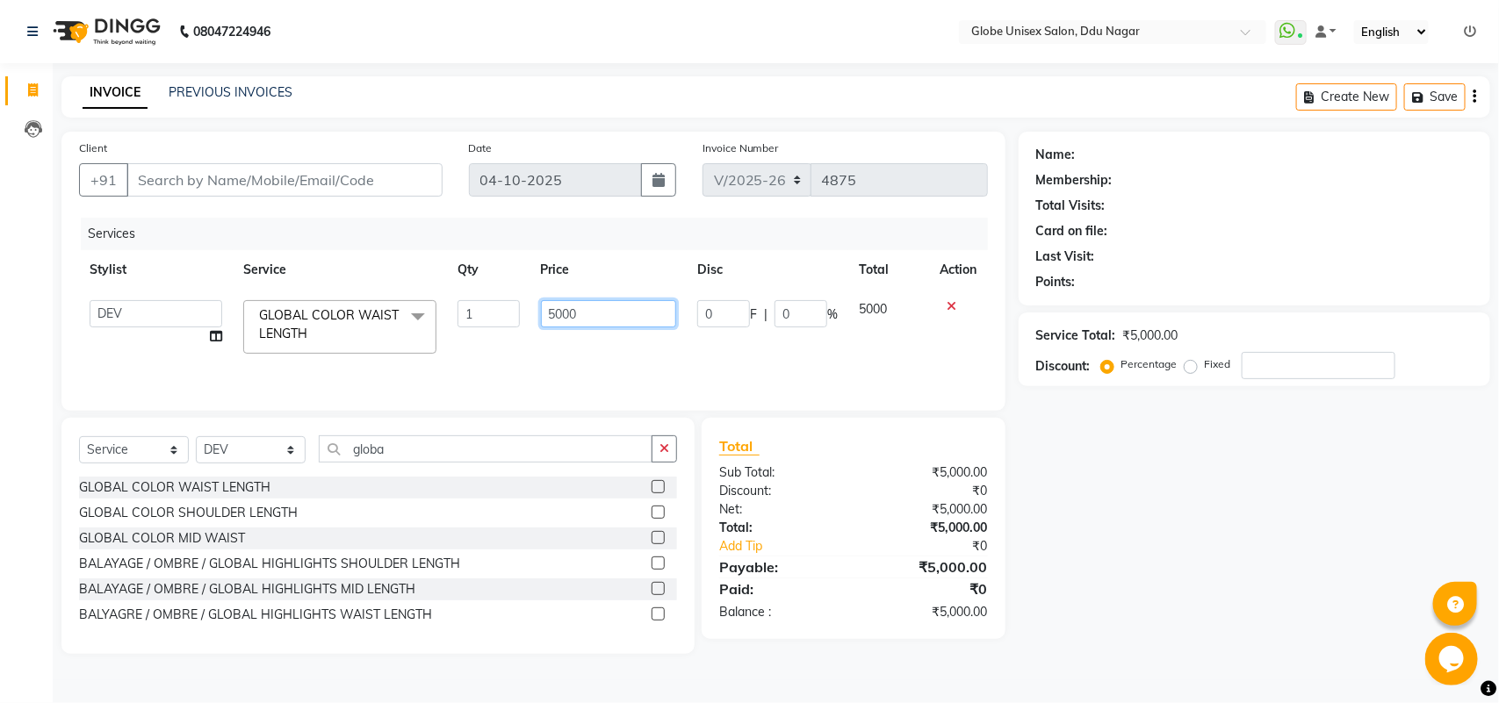
click at [626, 314] on input "5000" at bounding box center [609, 313] width 136 height 27
type input "5"
type input "4500"
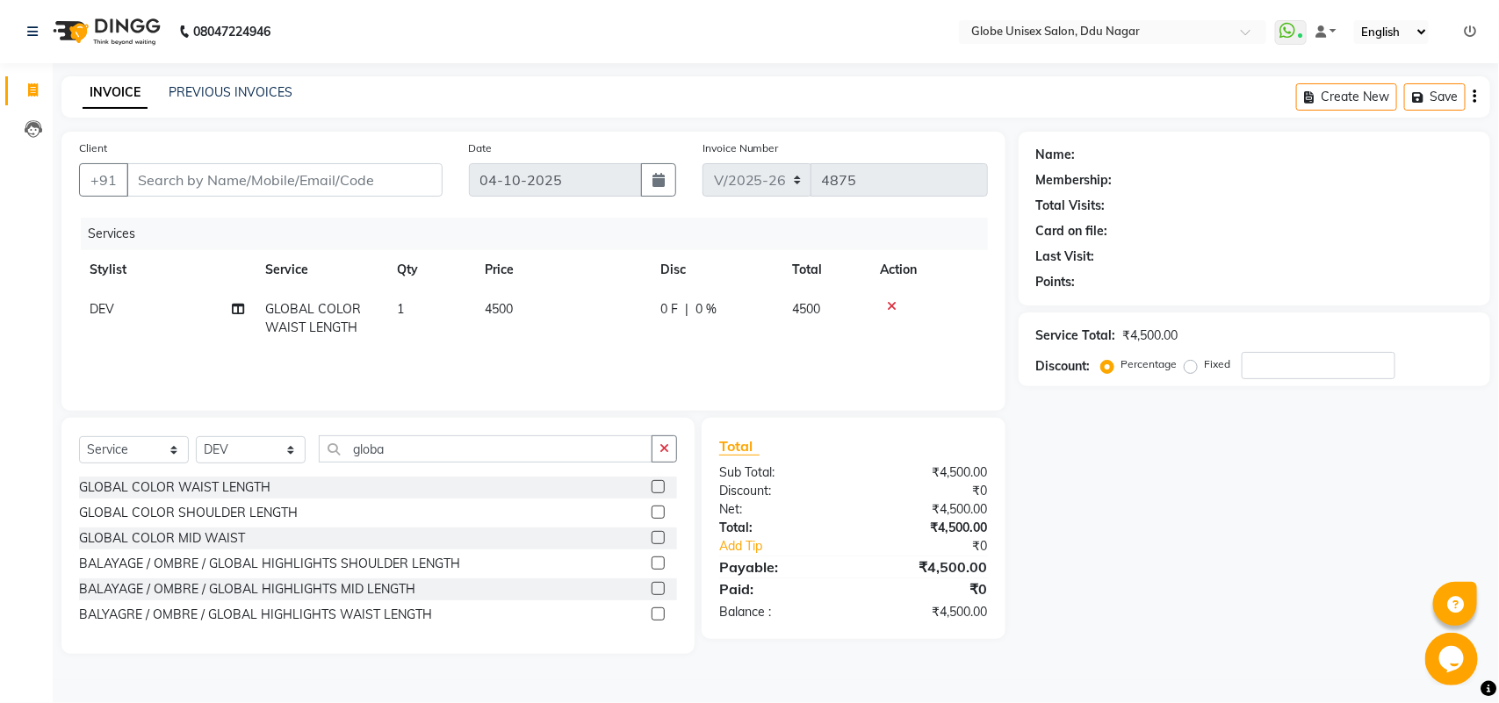
click at [599, 335] on td "4500" at bounding box center [562, 319] width 176 height 58
select select "25130"
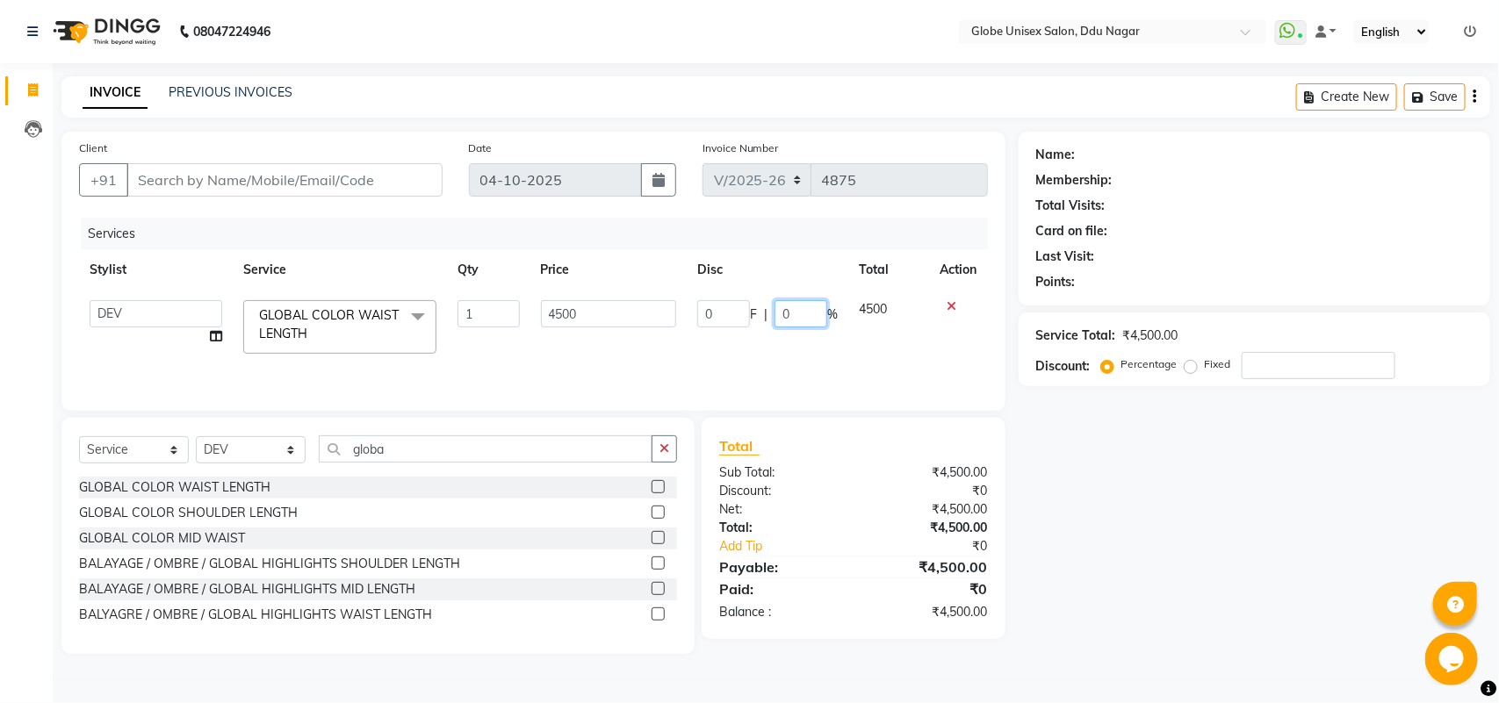
click at [802, 313] on input "0" at bounding box center [800, 313] width 53 height 27
type input "35"
click at [777, 336] on td "0 F | 35 %" at bounding box center [768, 327] width 162 height 75
select select "25130"
click at [375, 184] on input "Client" at bounding box center [284, 179] width 316 height 33
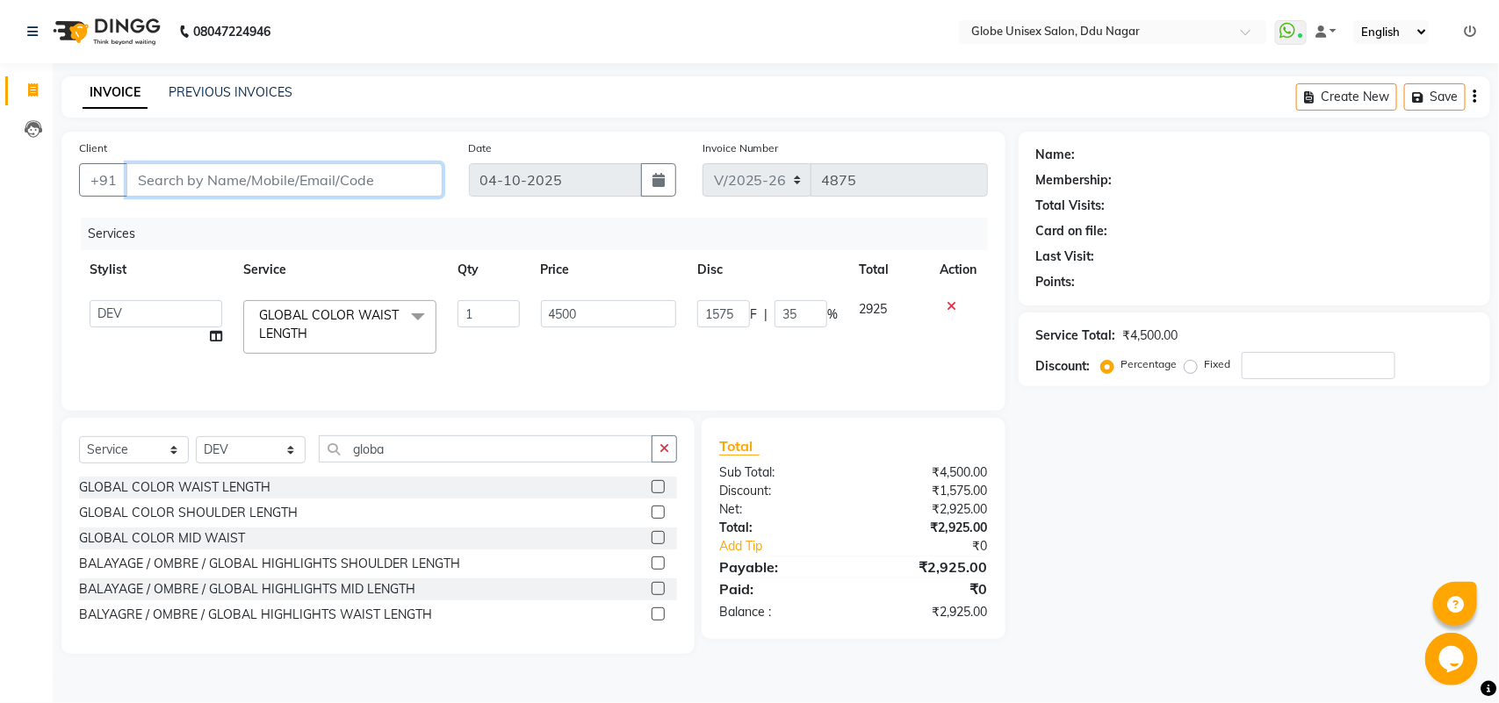
type input "8"
type input "0"
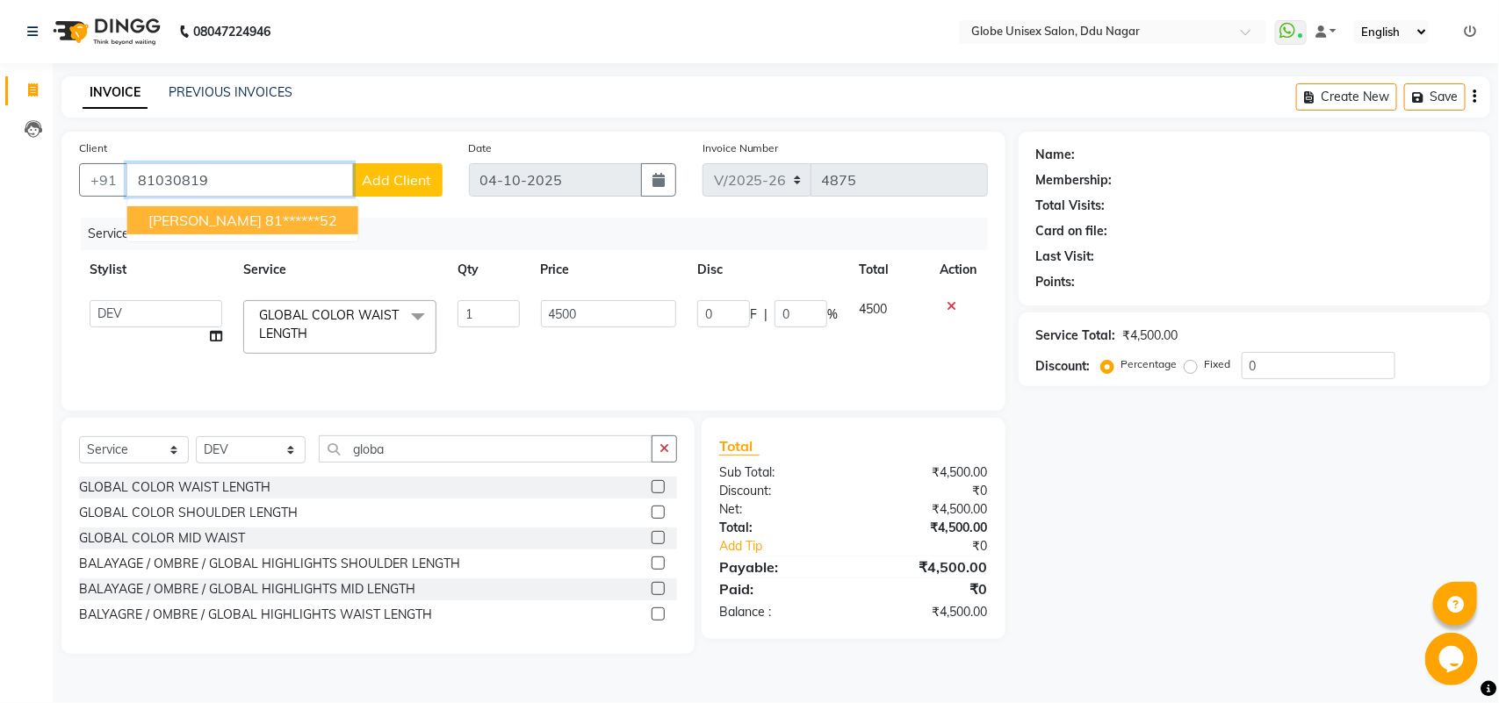
click at [305, 208] on button "[PERSON_NAME] 81******52" at bounding box center [242, 220] width 231 height 28
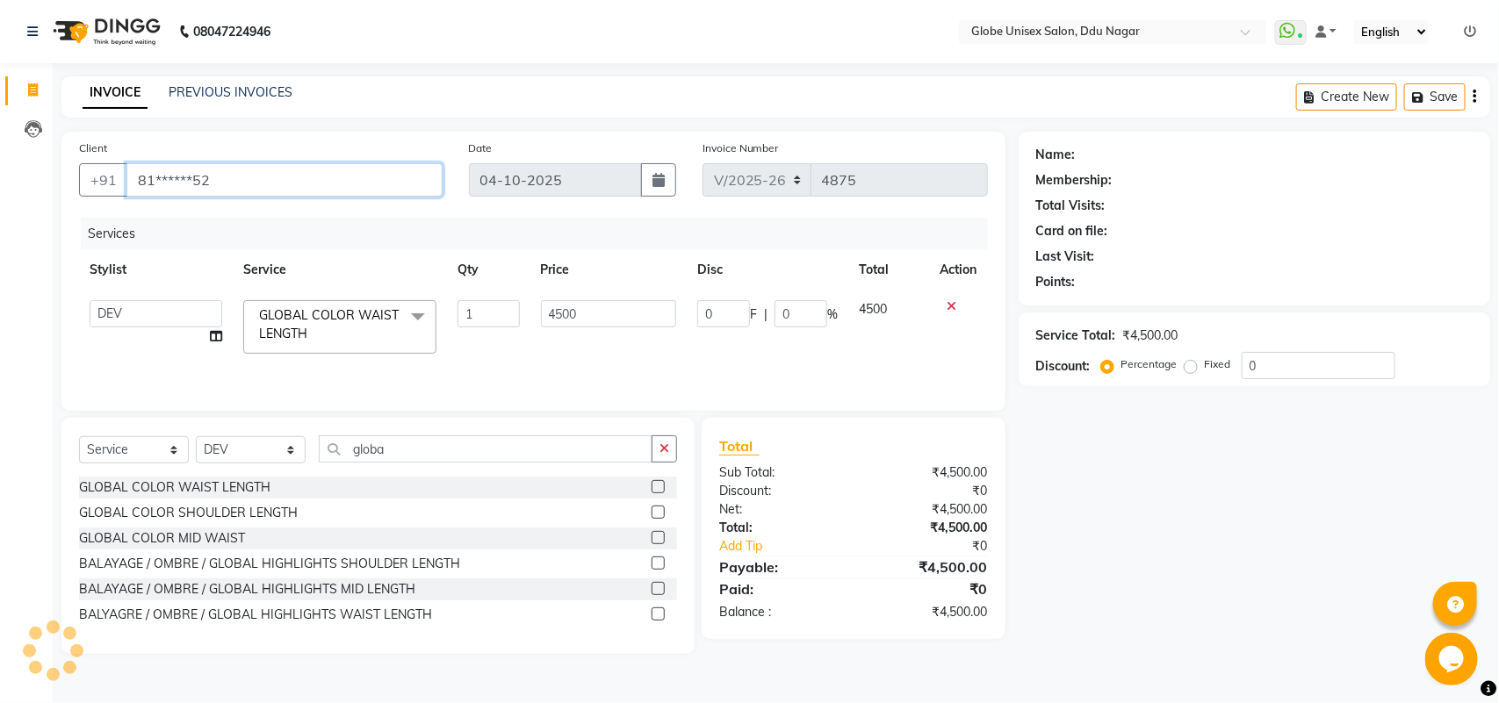
type input "81******52"
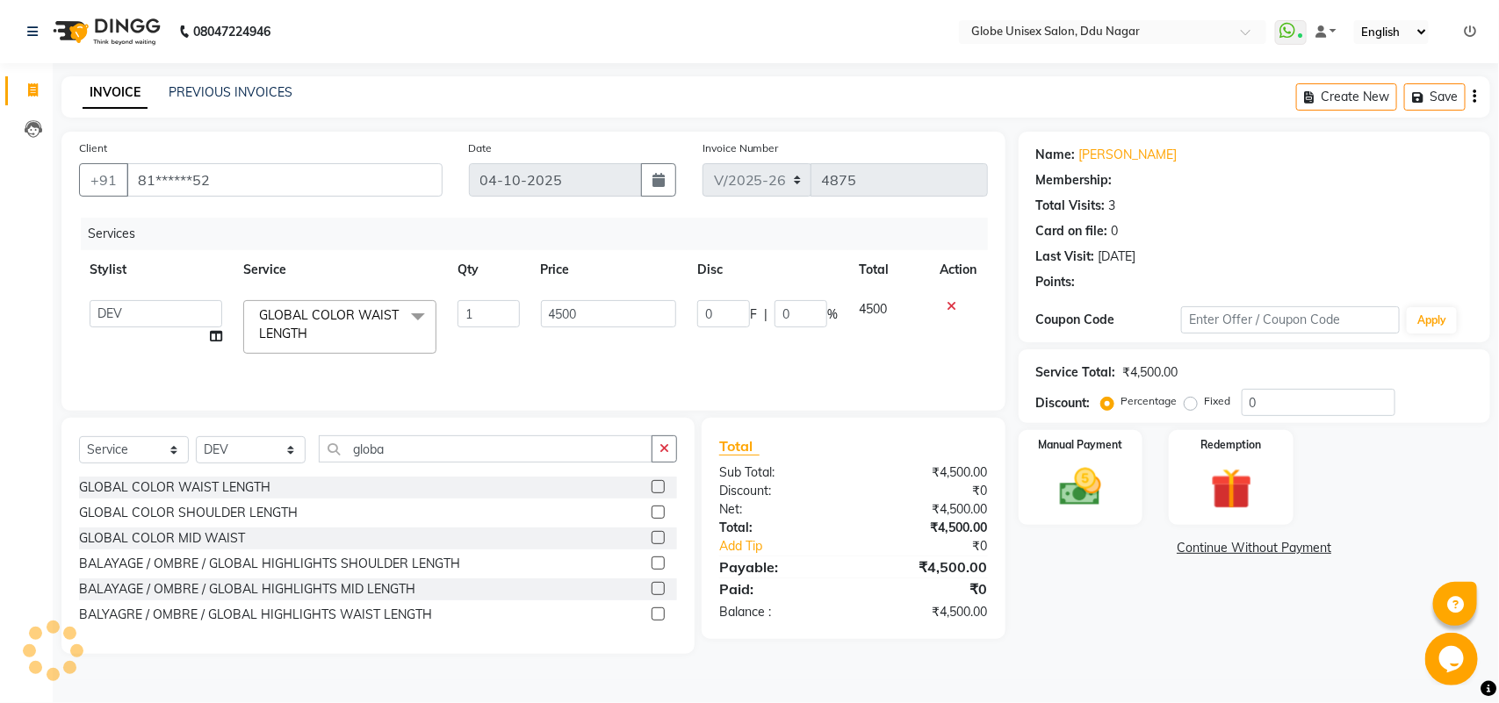
select select "1: Object"
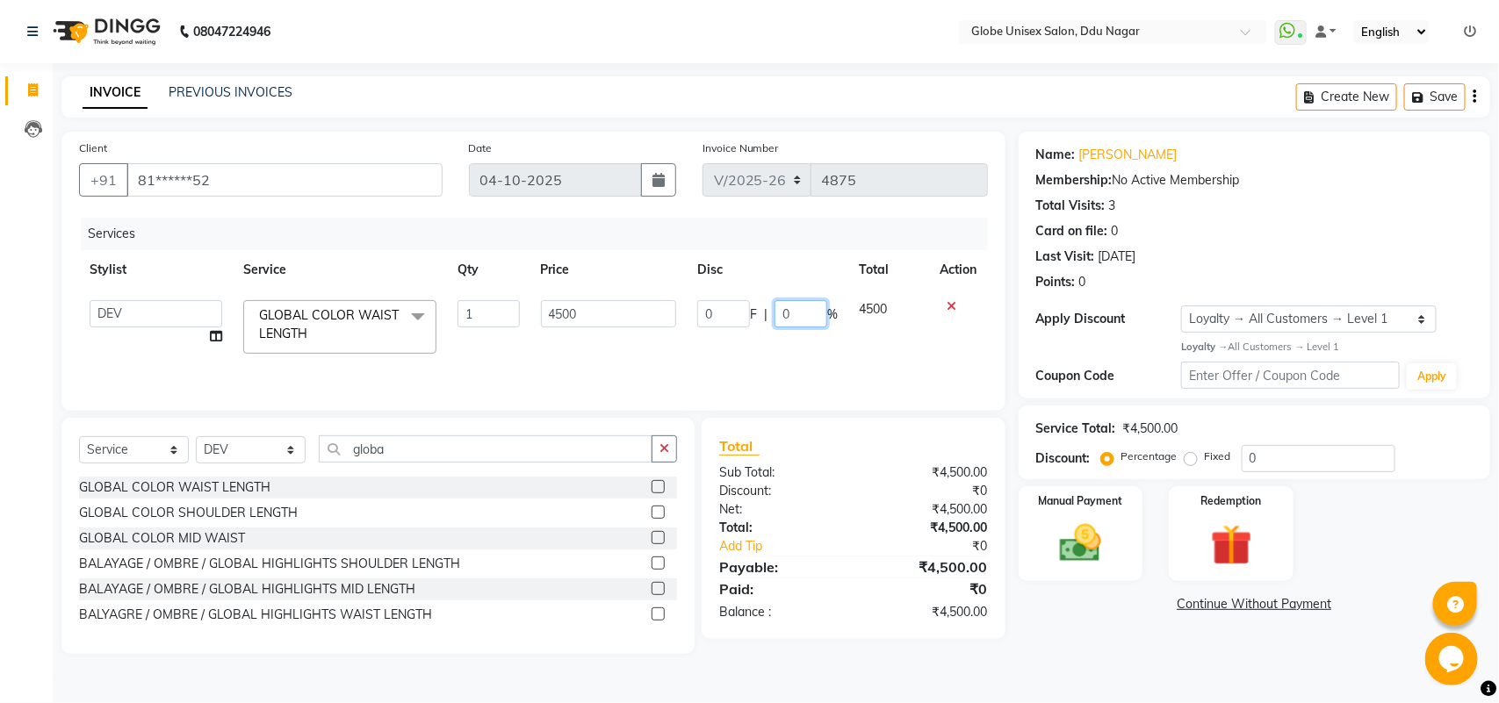
click at [797, 313] on input "0" at bounding box center [800, 313] width 53 height 27
type input "35"
click at [783, 340] on tr "ADITYA AJIT ANKIT [PERSON_NAME] DEV [PERSON_NAME] [PERSON_NAME] [PERSON_NAME] R…" at bounding box center [533, 327] width 909 height 75
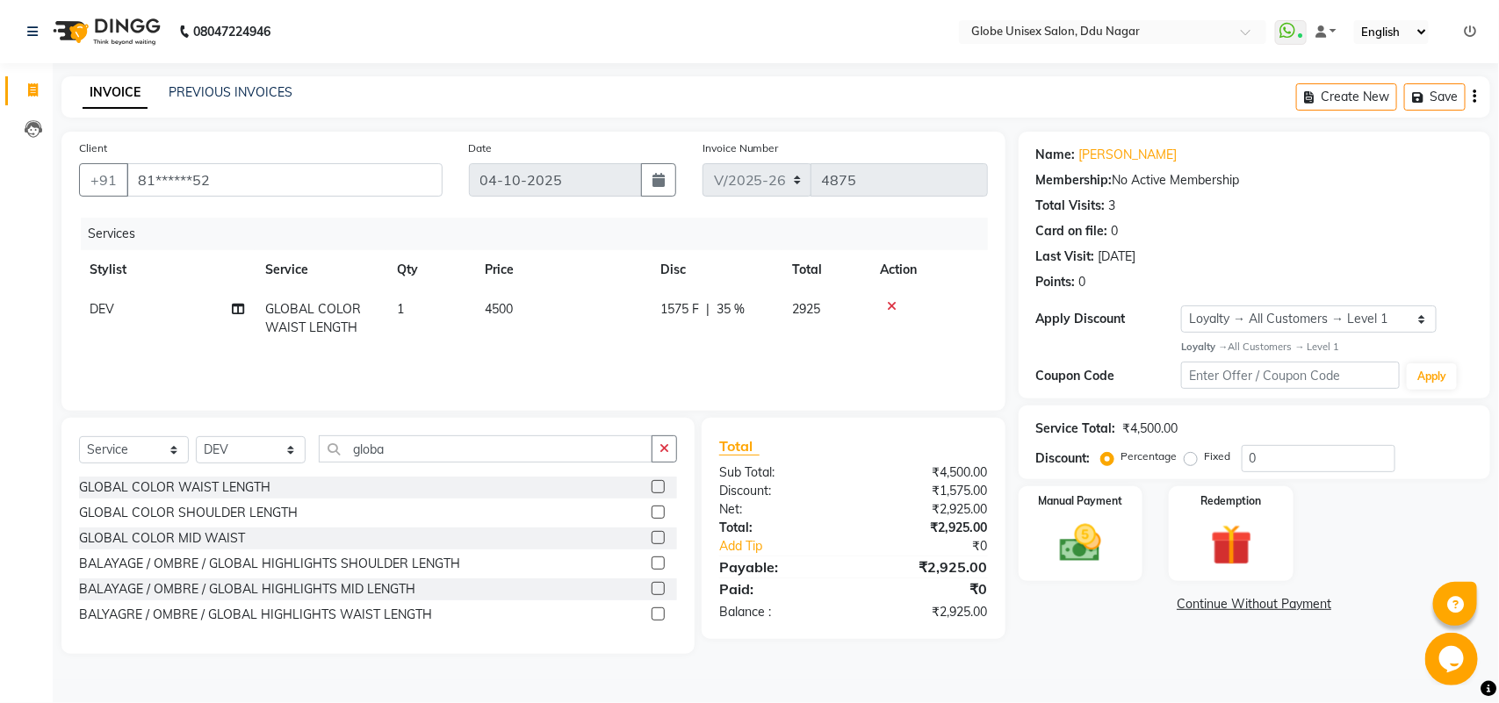
click at [696, 326] on td "1575 F | 35 %" at bounding box center [716, 319] width 132 height 58
select select "25130"
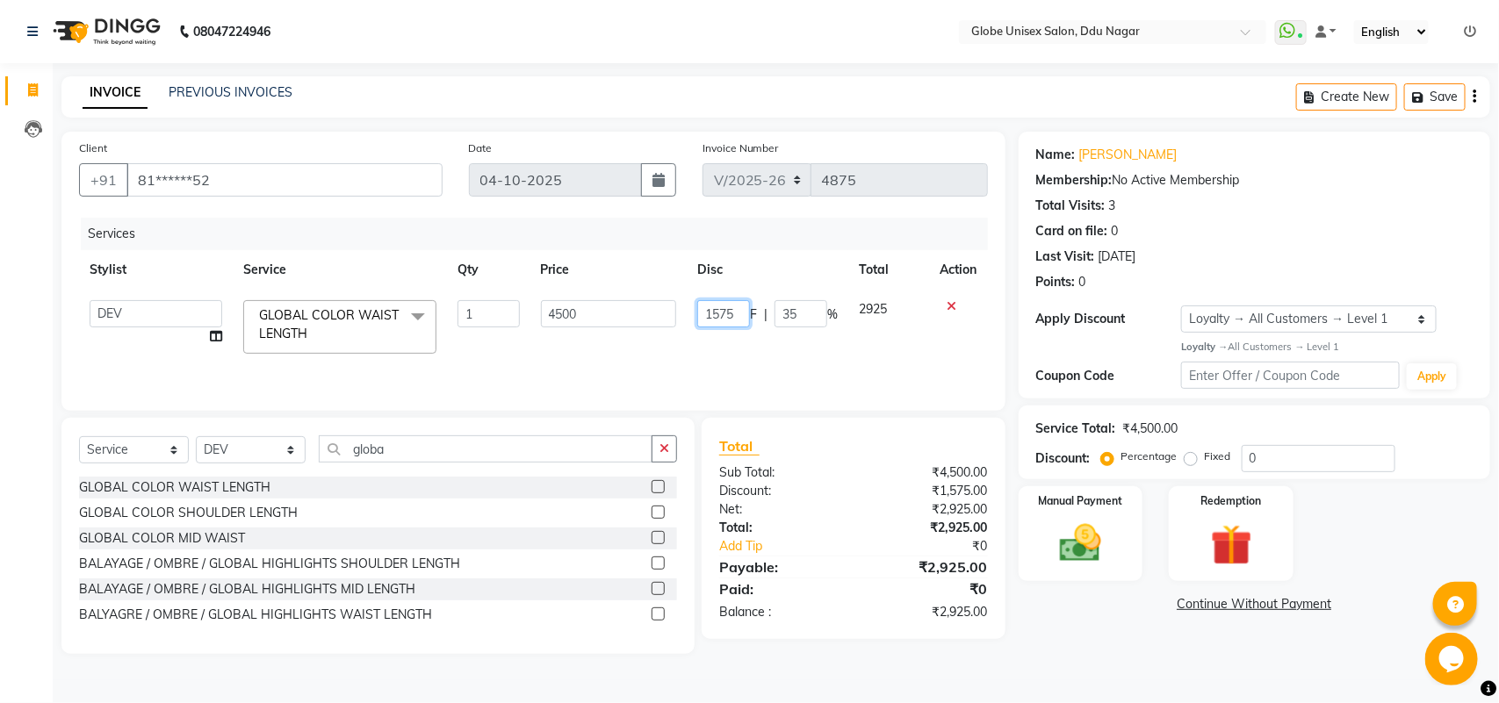
click at [742, 312] on input "1575" at bounding box center [723, 313] width 53 height 27
type input "1580"
click at [739, 356] on div "Services Stylist Service Qty Price Disc Total Action ADITYA AJIT ANKIT [PERSON_…" at bounding box center [533, 306] width 909 height 176
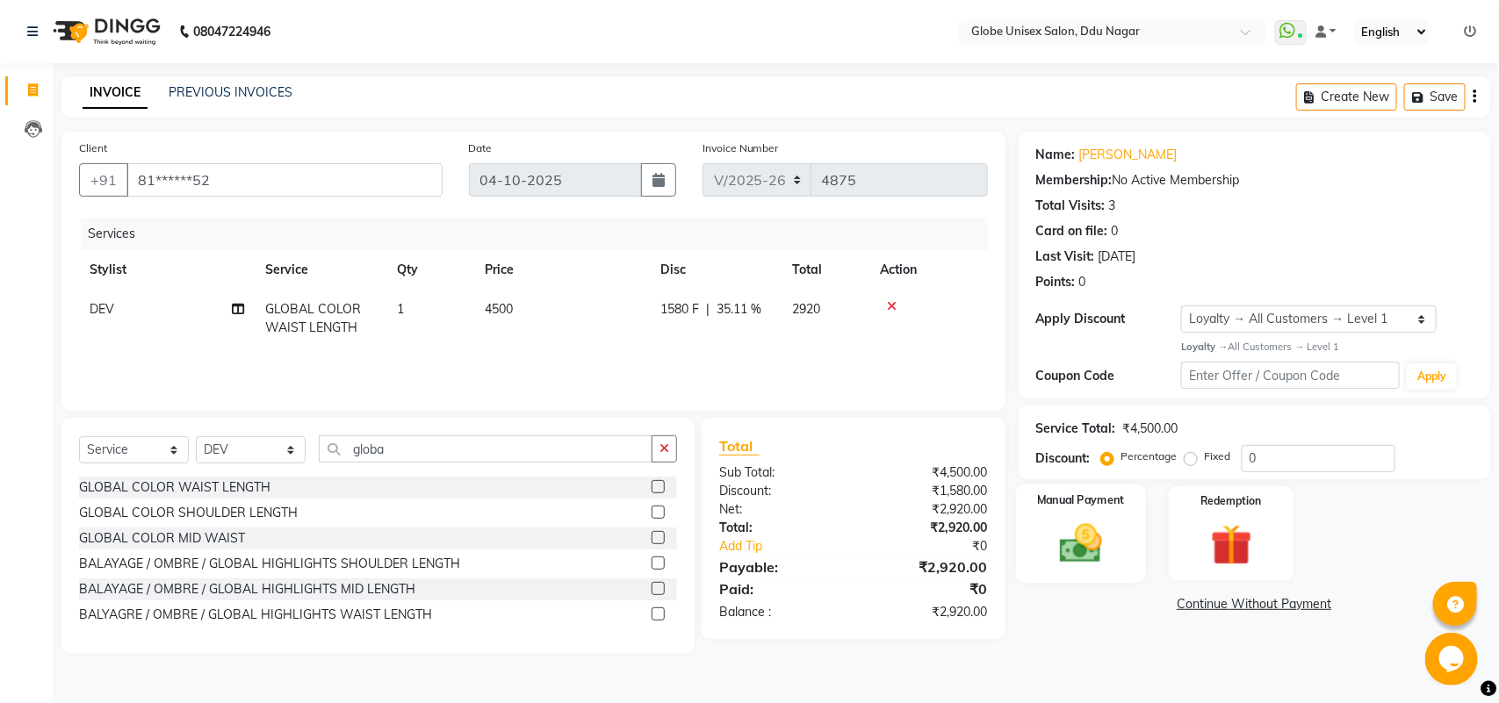
click at [1076, 558] on img at bounding box center [1080, 543] width 69 height 49
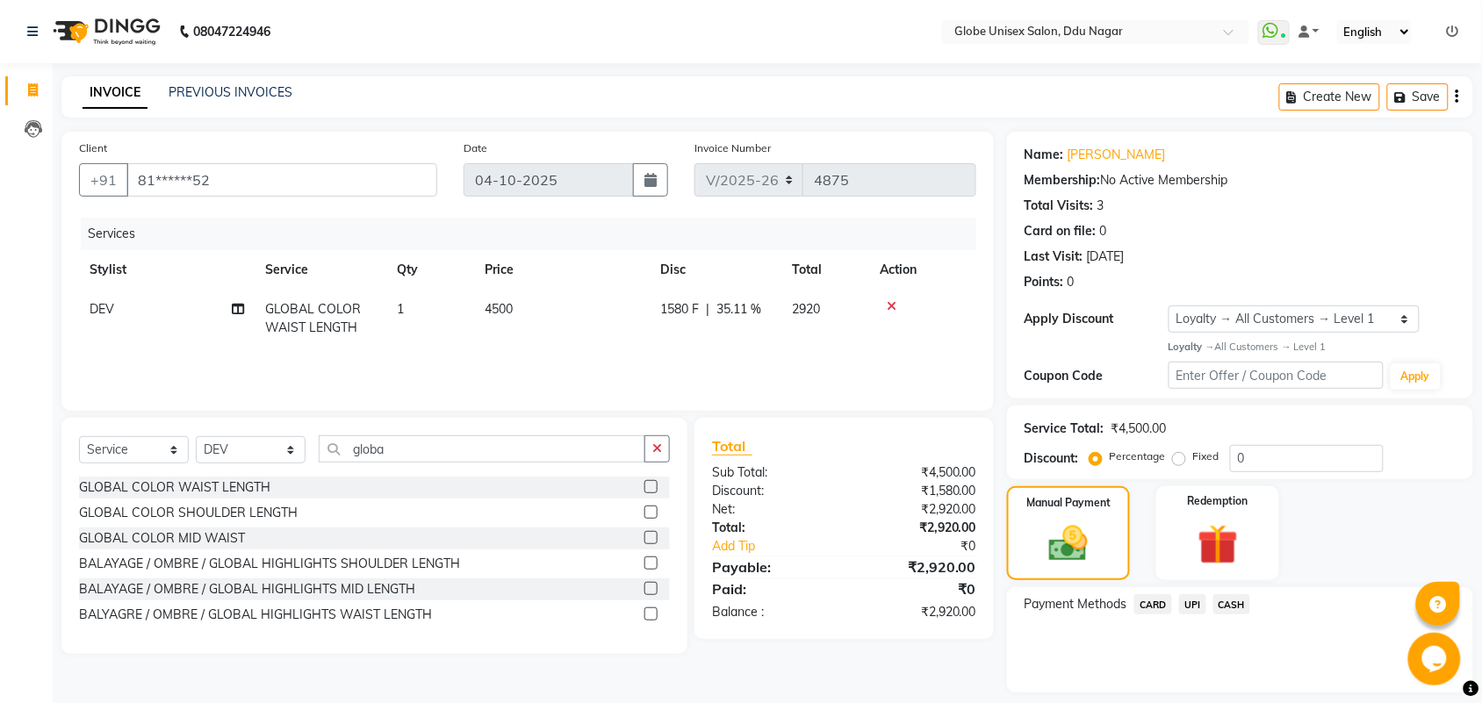
click at [1196, 602] on span "UPI" at bounding box center [1192, 604] width 27 height 20
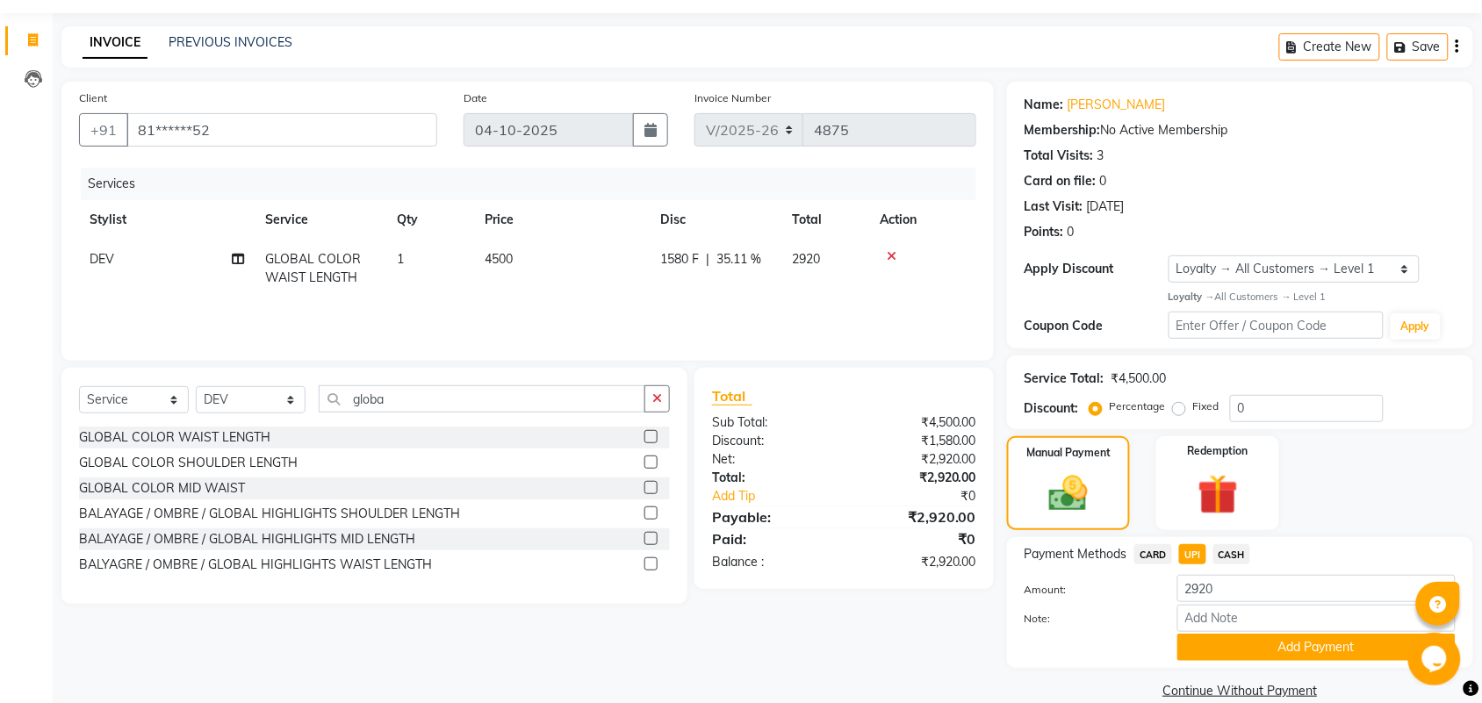
scroll to position [76, 0]
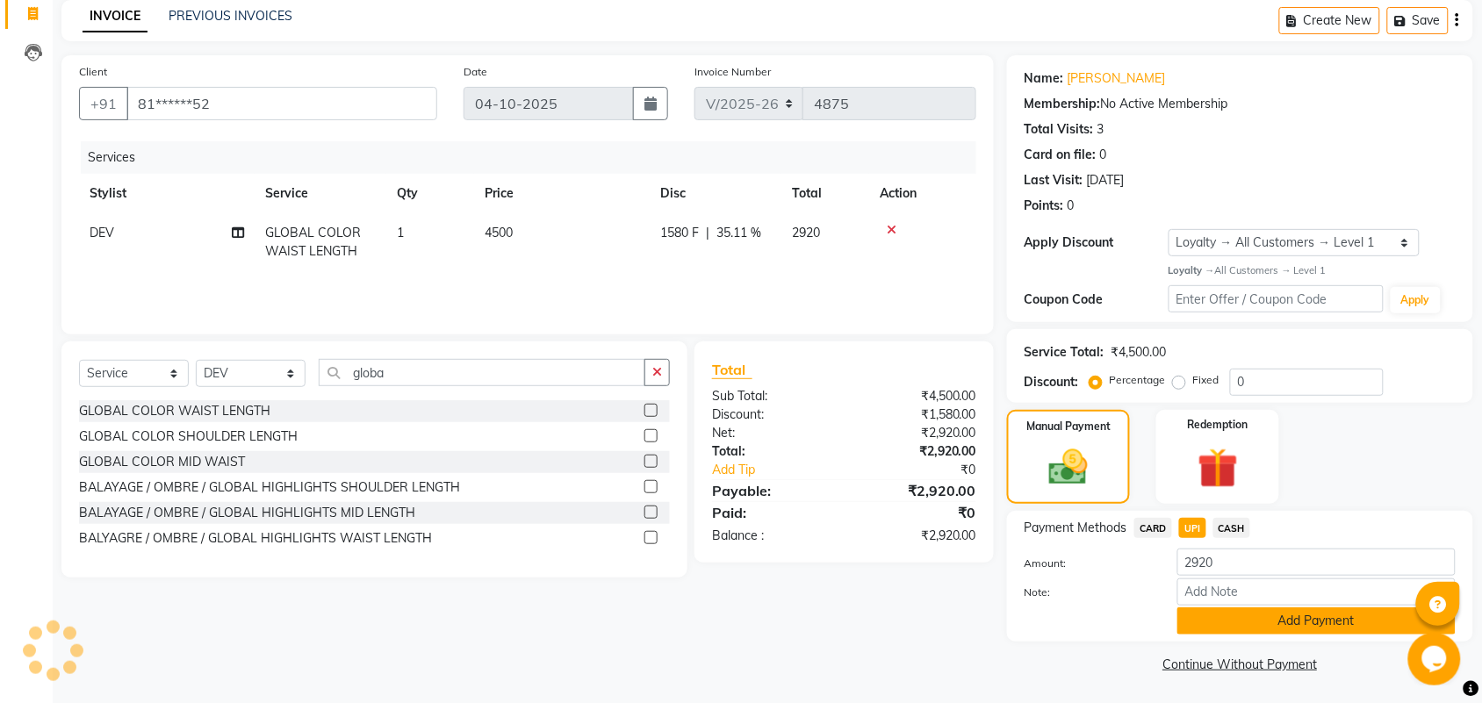
click at [1352, 621] on button "Add Payment" at bounding box center [1316, 621] width 278 height 27
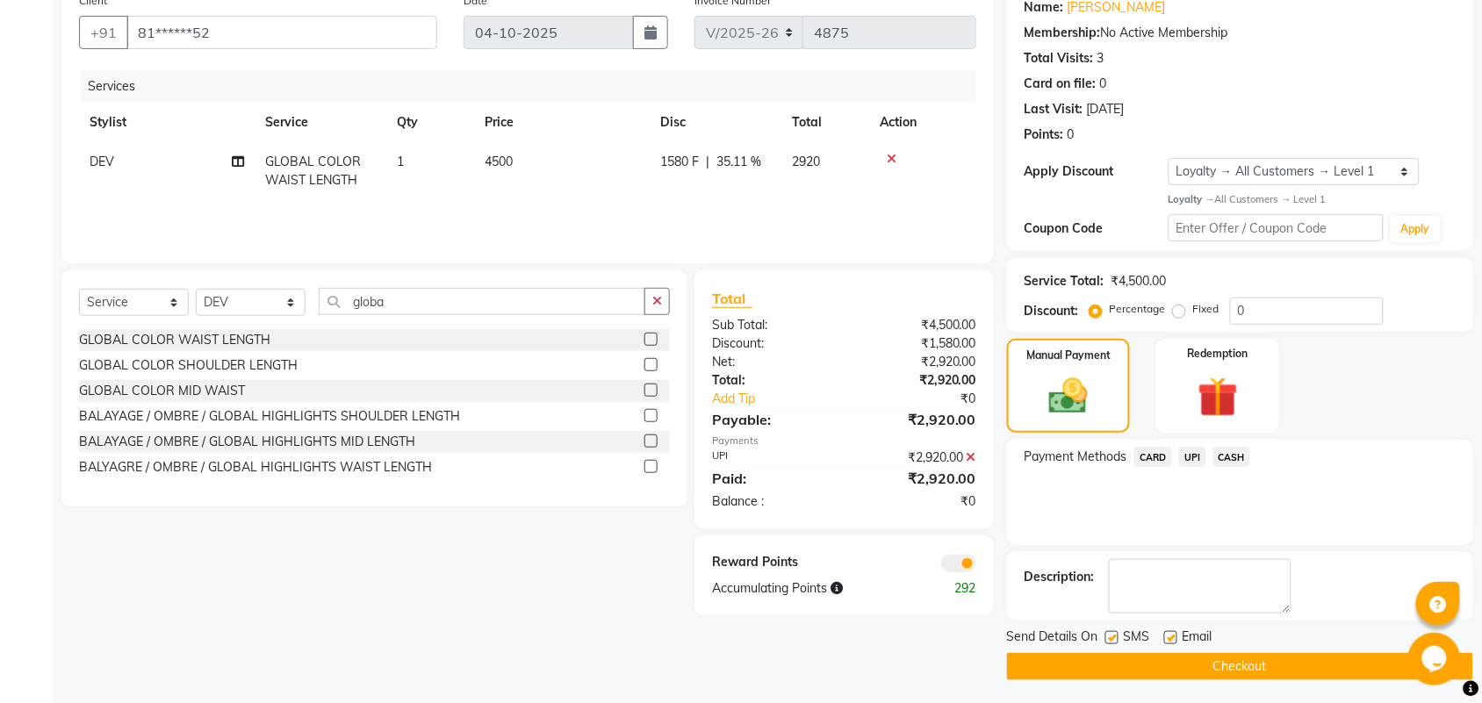
scroll to position [151, 0]
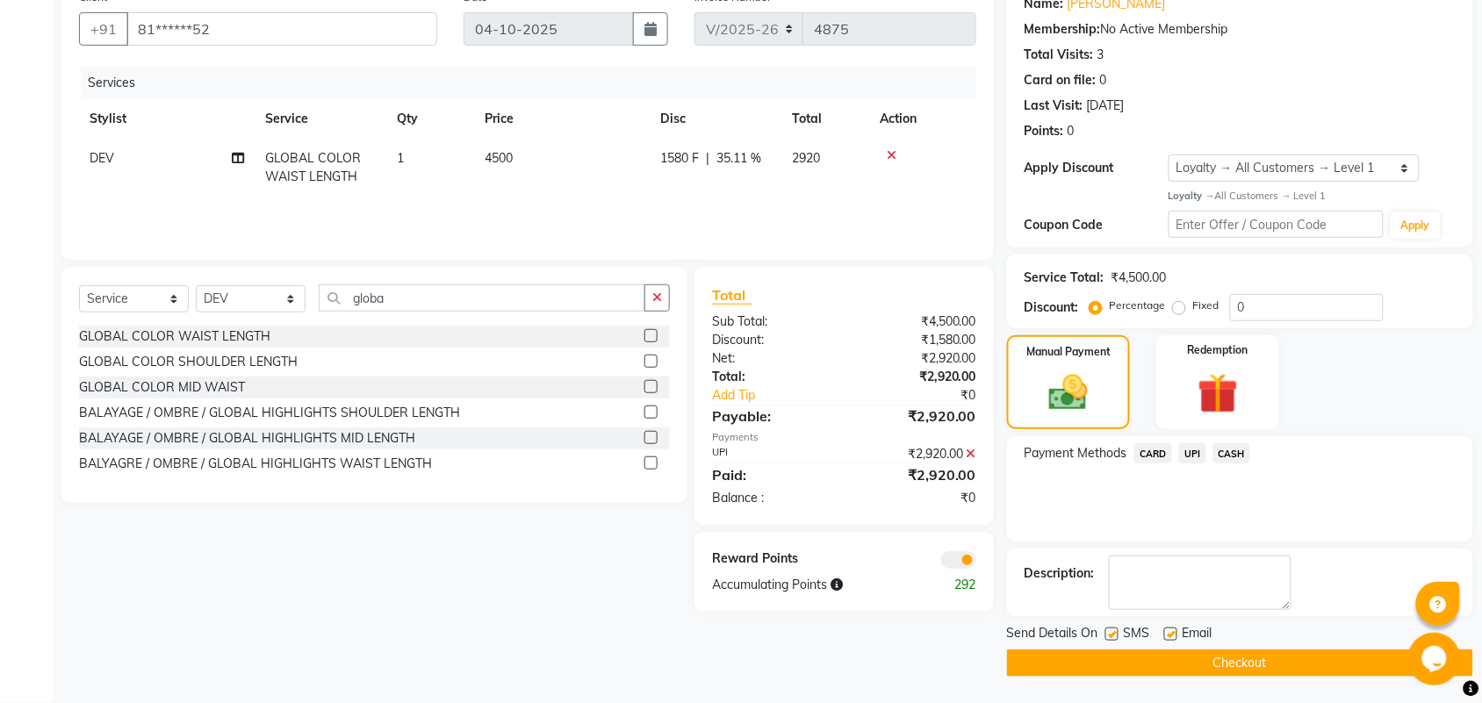
click at [1337, 655] on button "Checkout" at bounding box center [1240, 663] width 466 height 27
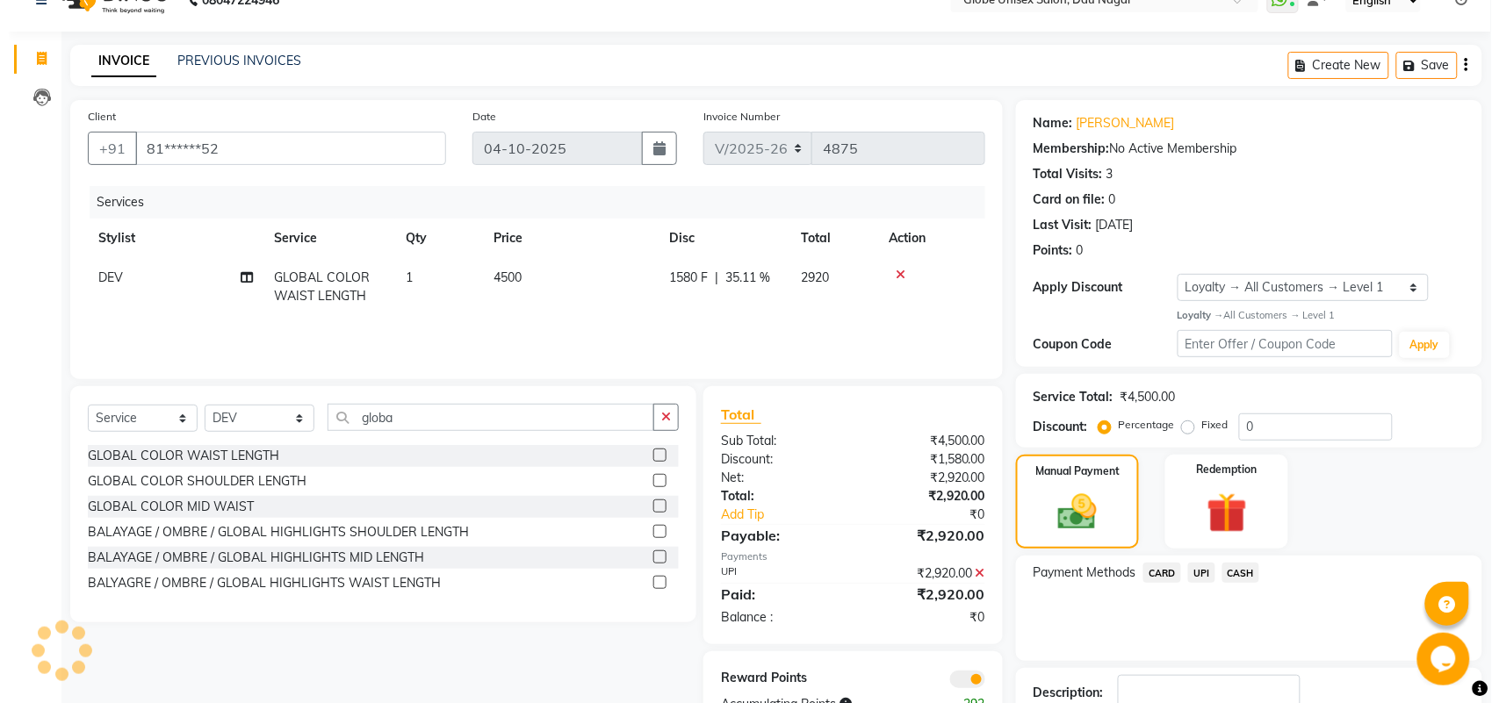
scroll to position [0, 0]
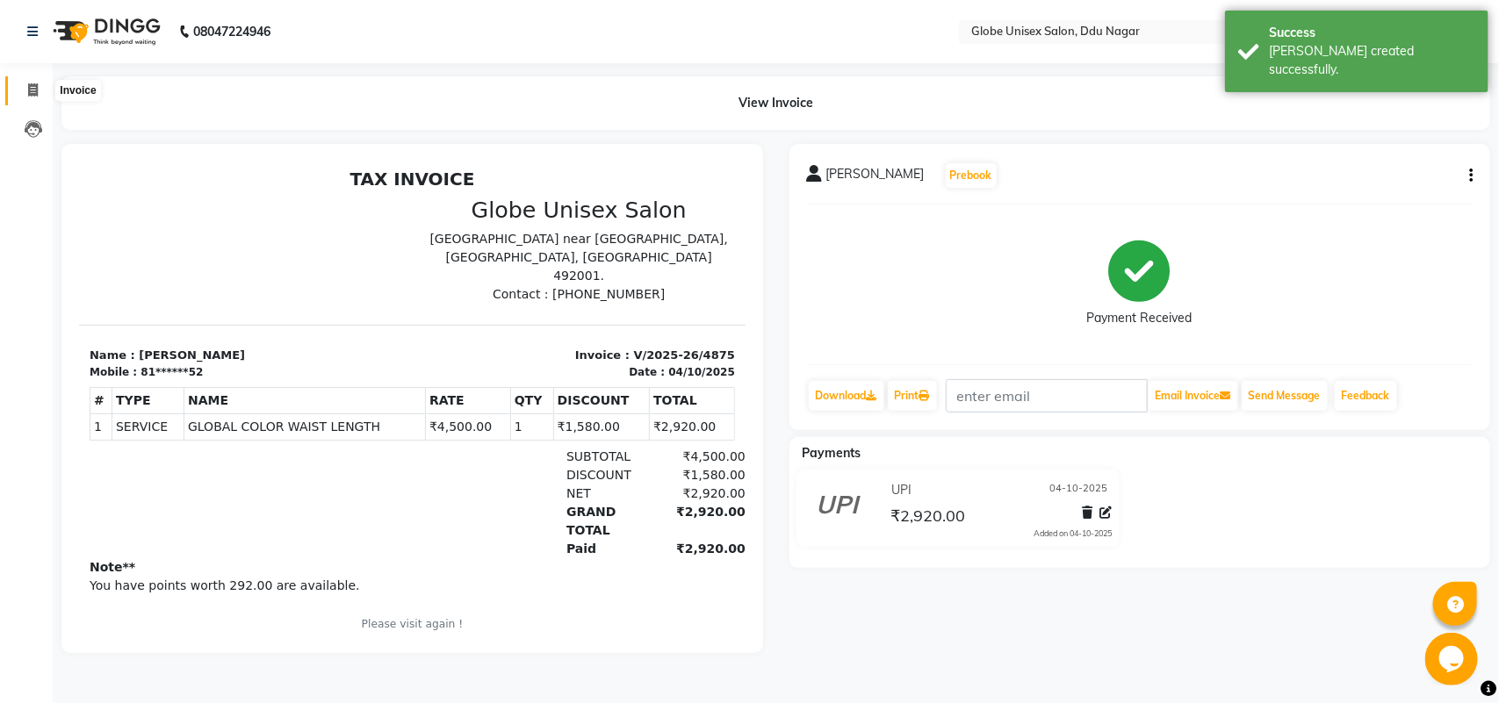
click at [33, 82] on span at bounding box center [33, 91] width 31 height 20
select select "service"
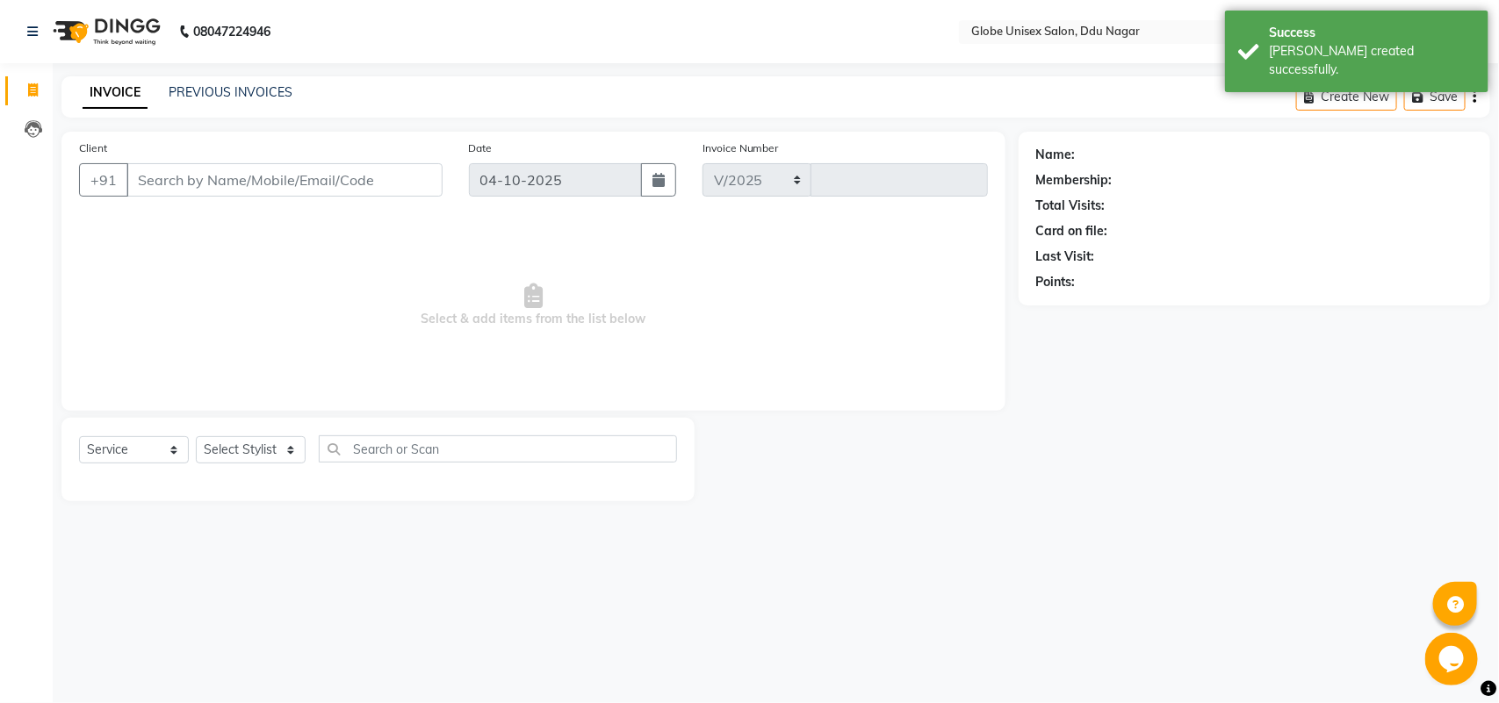
select select "4184"
type input "4876"
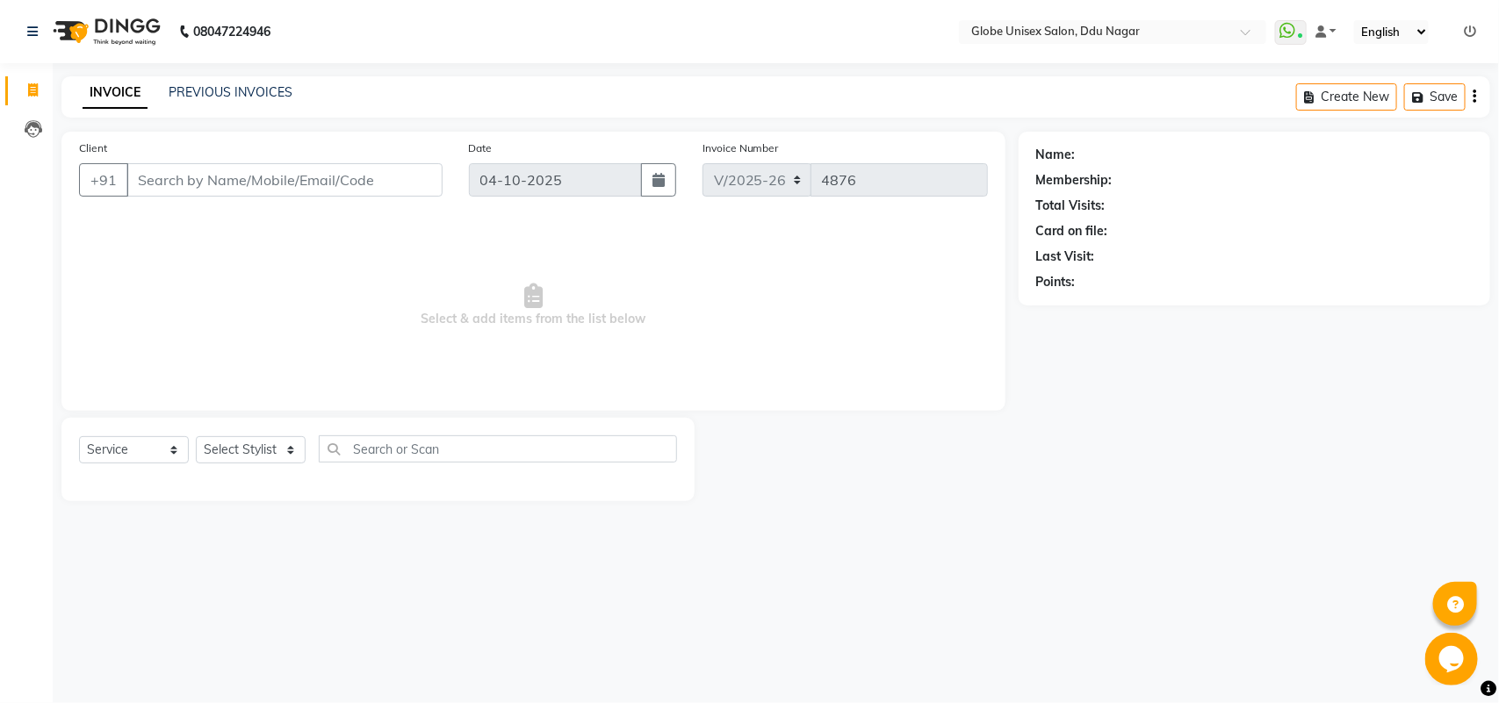
click at [1467, 31] on icon at bounding box center [1470, 31] width 12 height 12
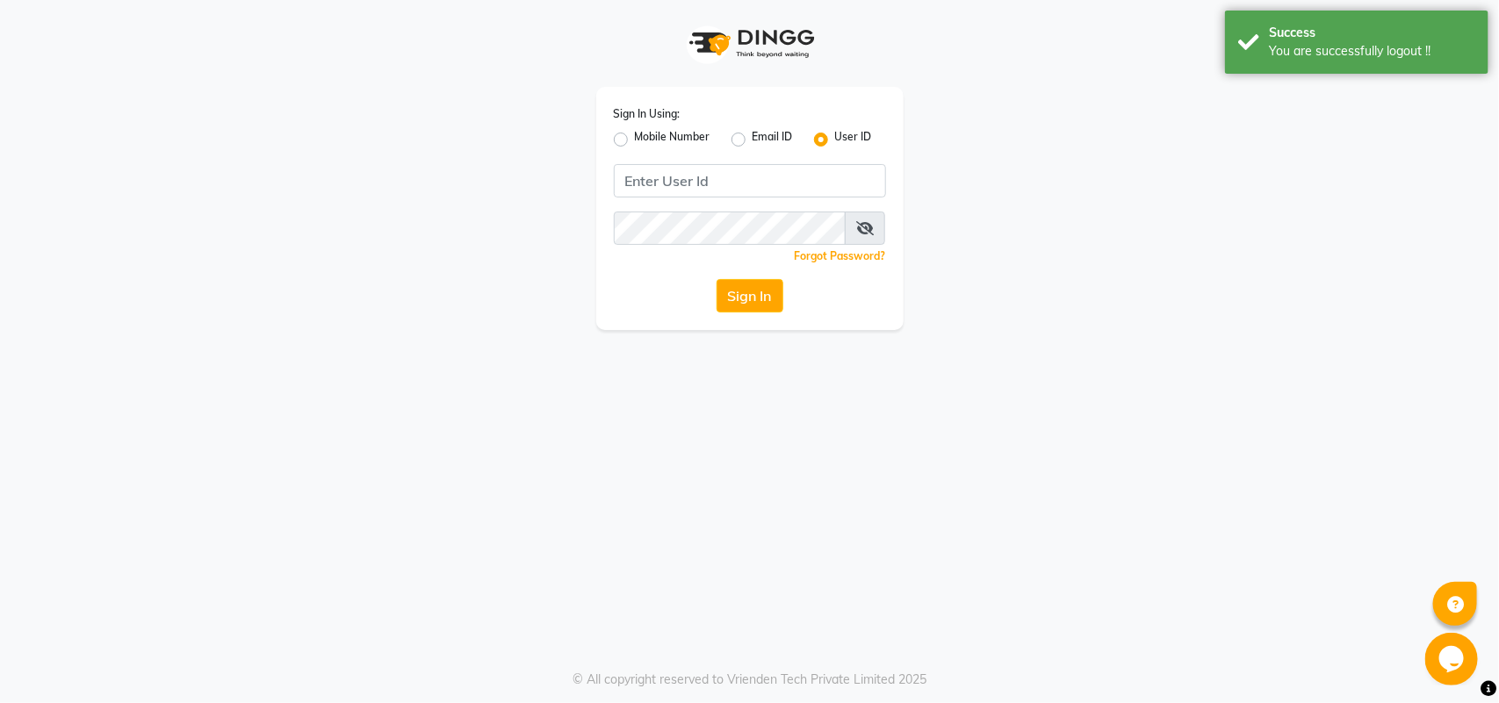
click at [635, 141] on label "Mobile Number" at bounding box center [673, 139] width 76 height 21
click at [635, 140] on input "Mobile Number" at bounding box center [640, 134] width 11 height 11
radio input "true"
radio input "false"
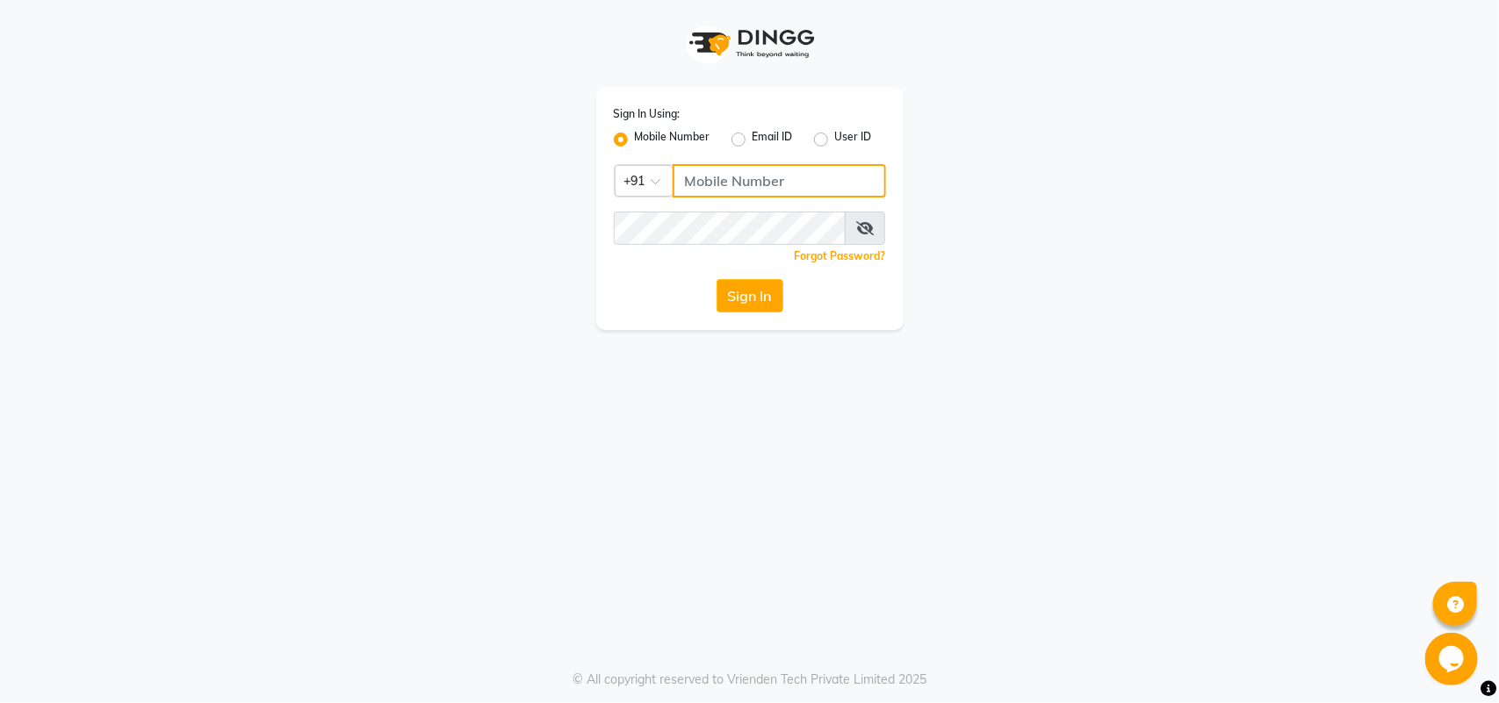
click at [743, 169] on input "Username" at bounding box center [779, 180] width 213 height 33
type input "8305450638"
click at [760, 281] on button "Sign In" at bounding box center [750, 295] width 67 height 33
